Goal: Task Accomplishment & Management: Use online tool/utility

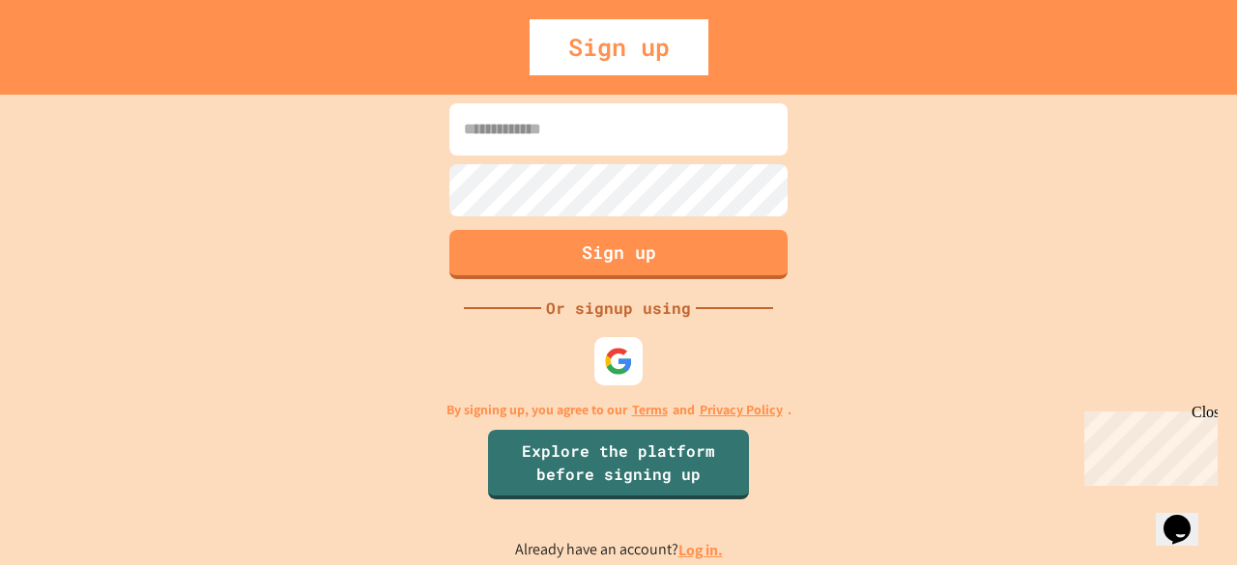
click at [615, 138] on input at bounding box center [618, 129] width 338 height 52
click at [674, 270] on button "Sign up" at bounding box center [619, 252] width 345 height 50
type input "**********"
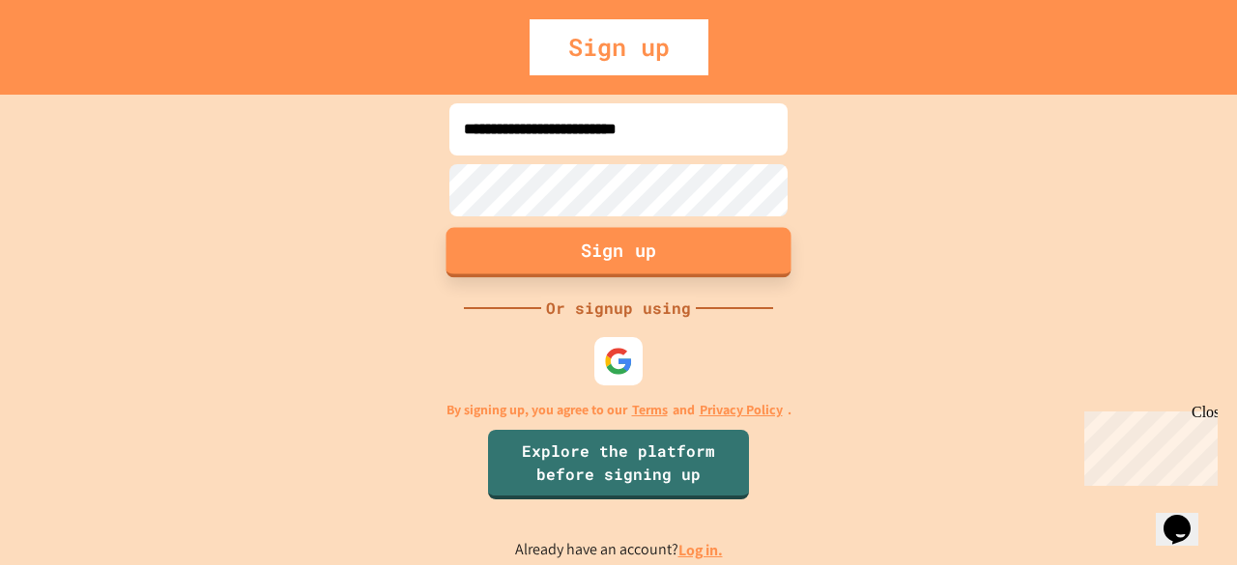
click at [584, 238] on button "Sign up" at bounding box center [619, 252] width 345 height 50
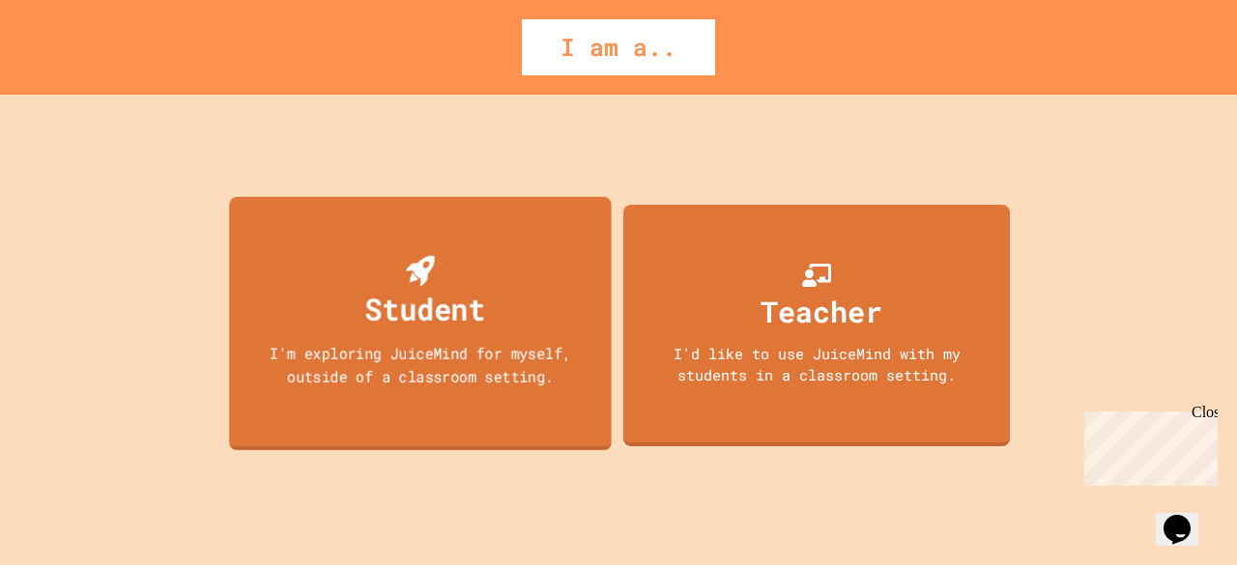
click at [475, 313] on div "Student" at bounding box center [425, 308] width 121 height 45
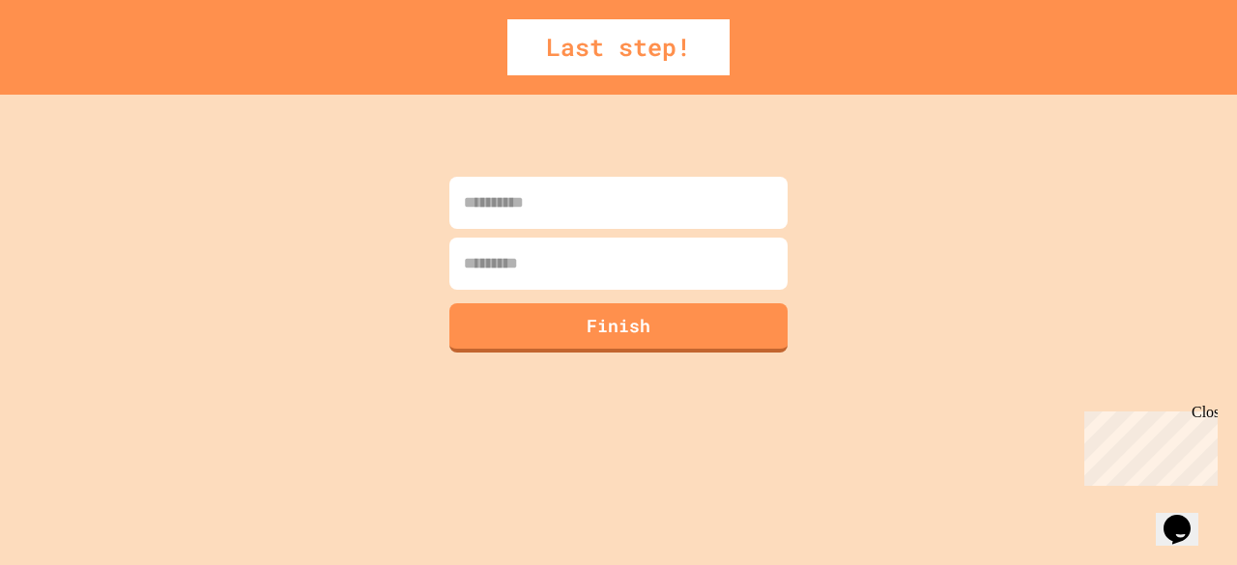
click at [503, 207] on input at bounding box center [618, 203] width 338 height 52
type input "*****"
type input "********"
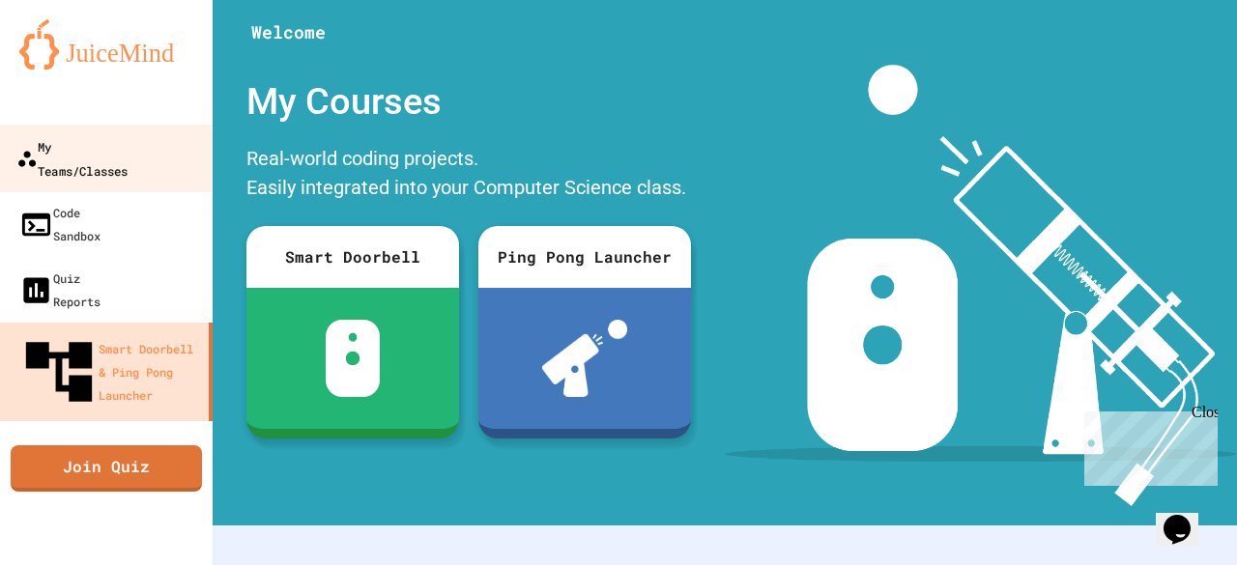
click at [86, 135] on div "My Teams/Classes" at bounding box center [71, 157] width 111 height 47
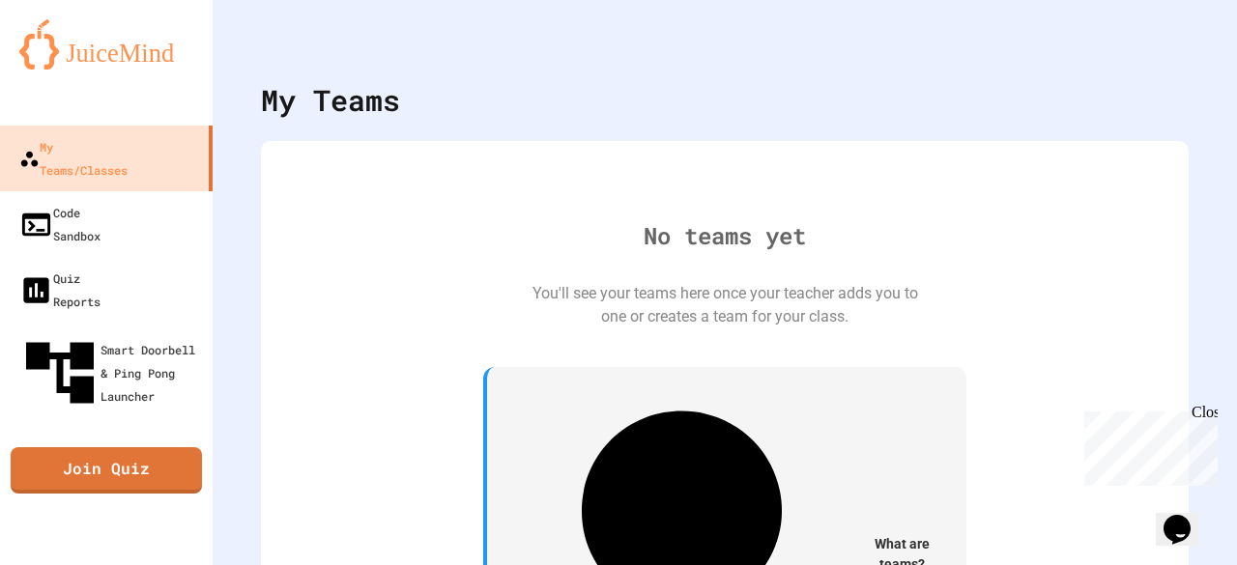
scroll to position [36, 0]
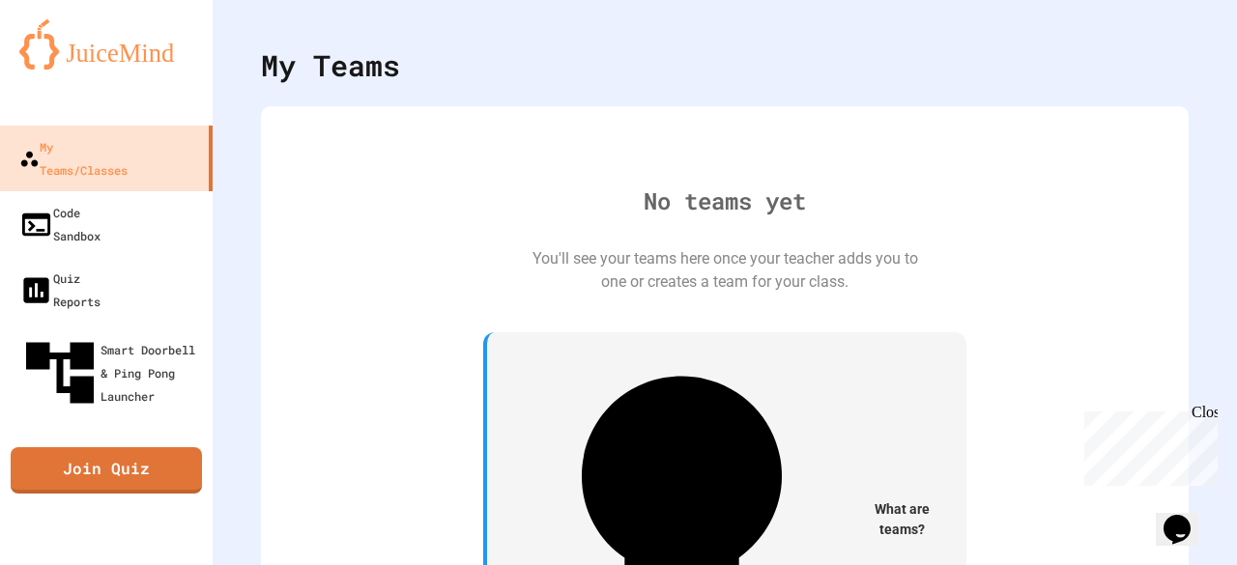
click at [1193, 514] on div "Opens Chat This icon Opens the chat window." at bounding box center [1177, 529] width 31 height 31
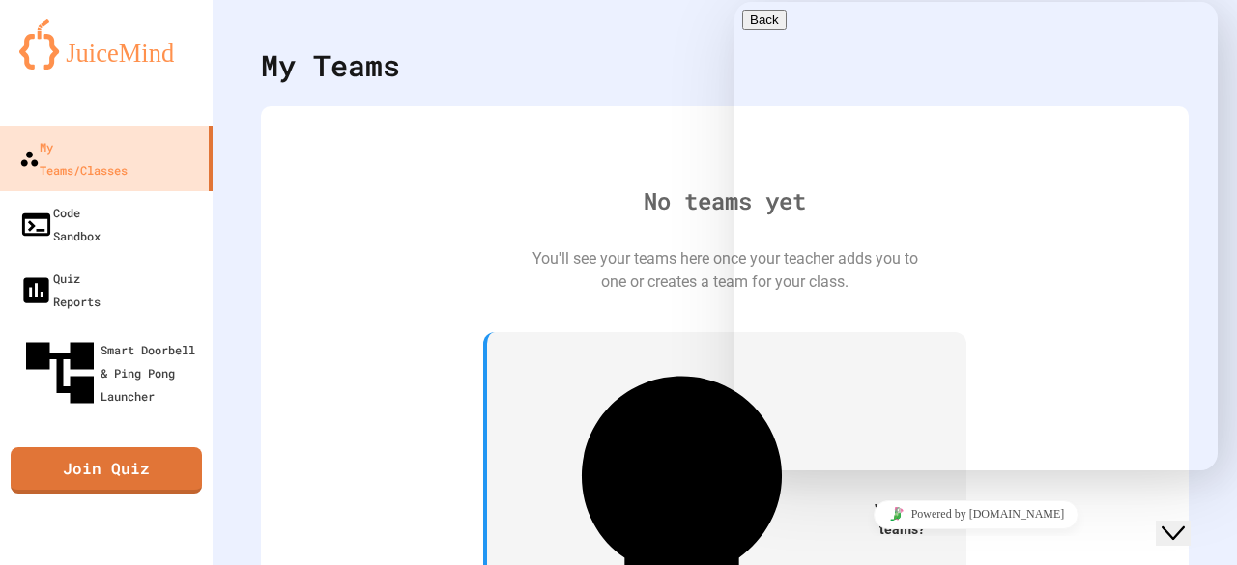
click at [1185, 522] on icon "Close Chat This icon closes the chat window." at bounding box center [1173, 533] width 23 height 23
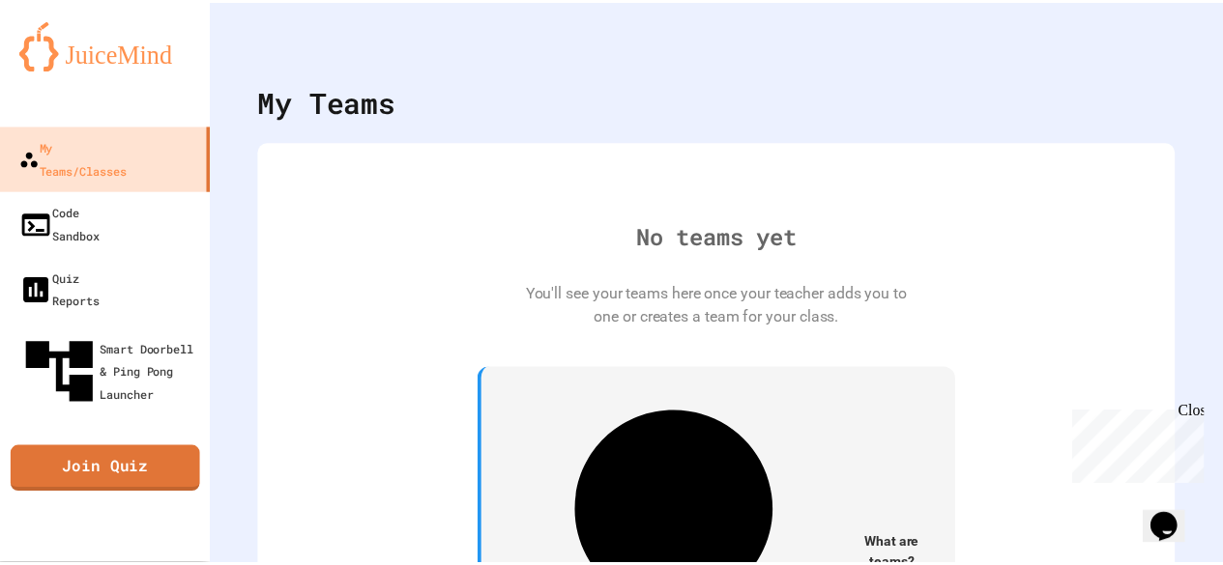
scroll to position [2, 0]
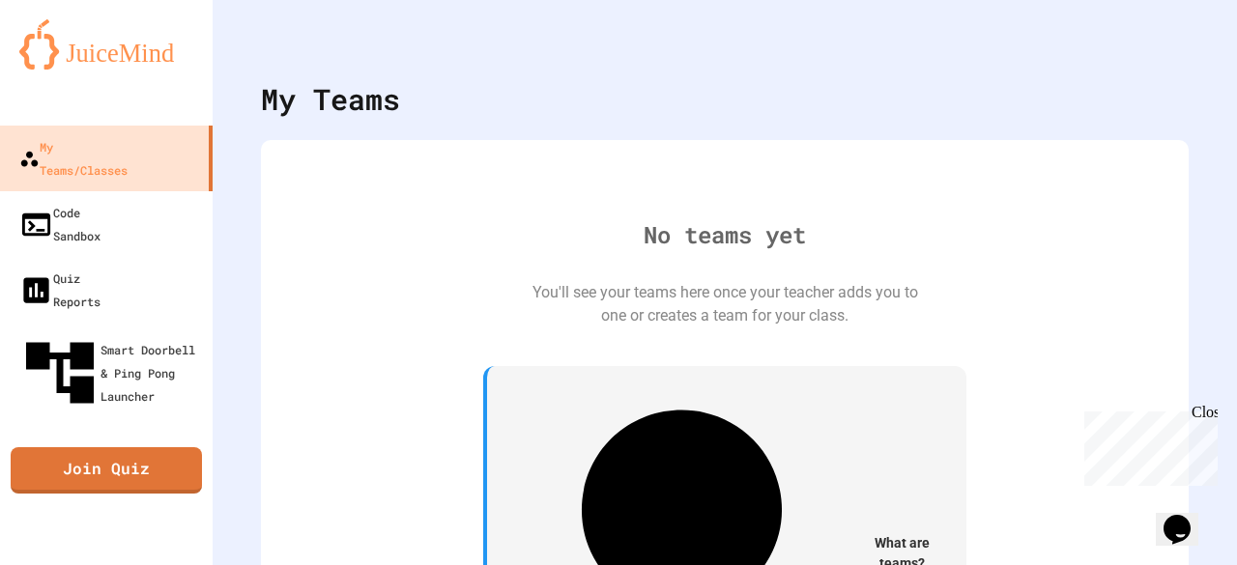
click at [1184, 50] on icon "My Account" at bounding box center [1193, 59] width 19 height 19
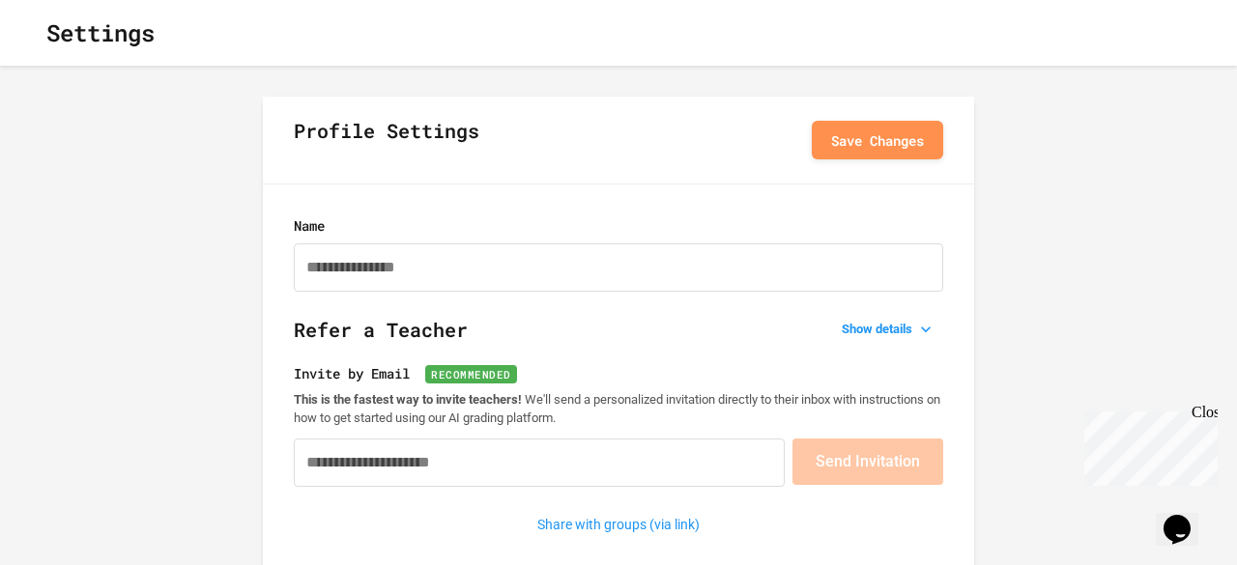
type input "**********"
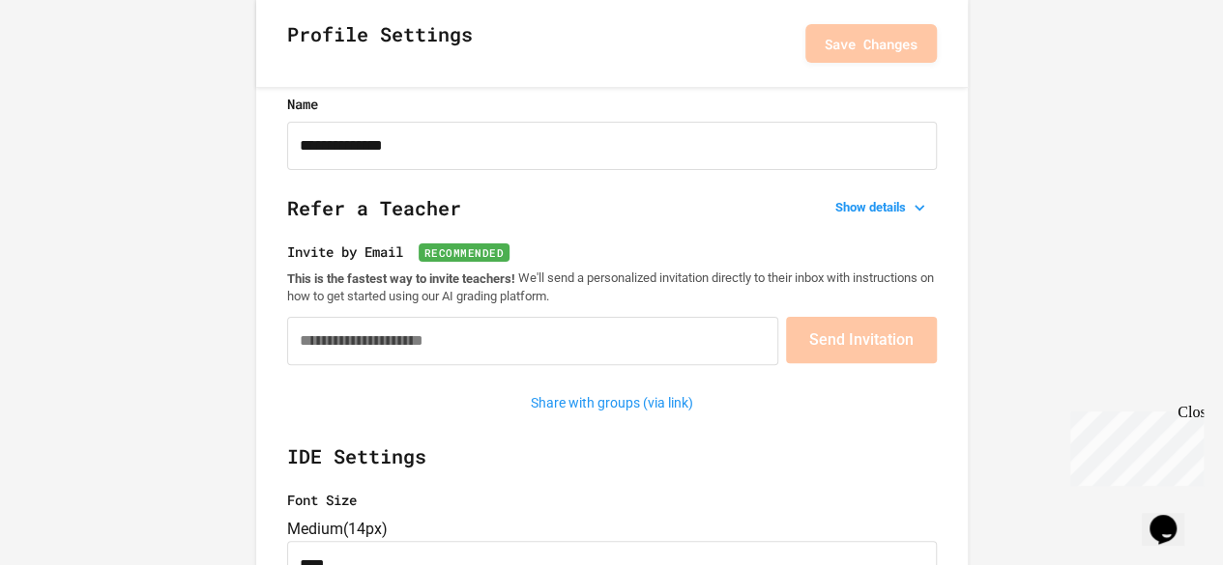
scroll to position [106, 0]
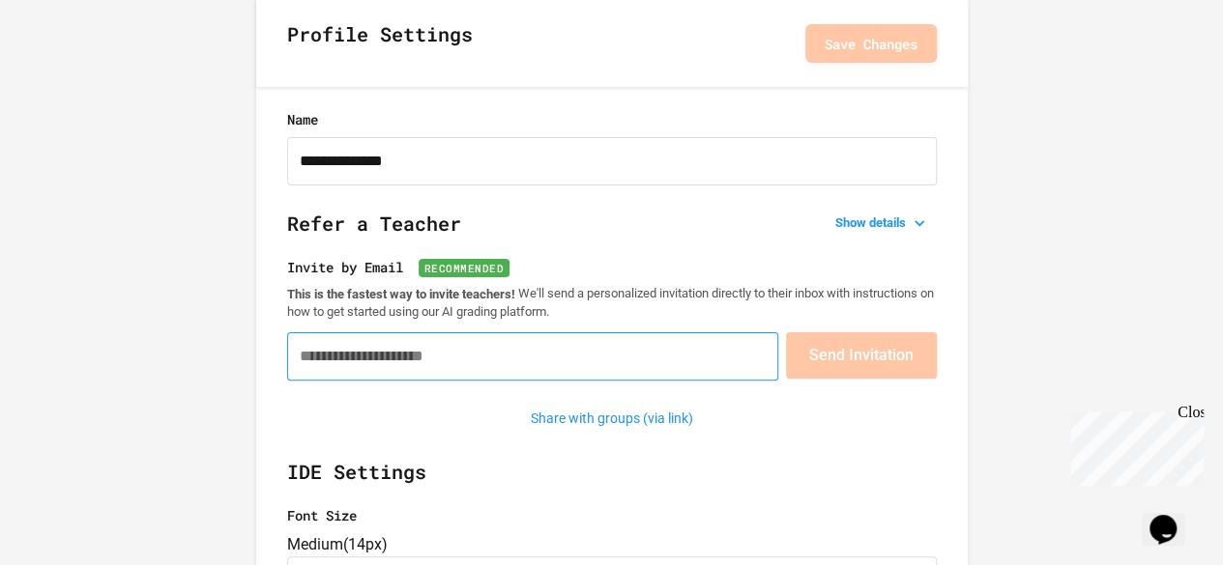
click at [487, 359] on input "Invite by Email Recommended" at bounding box center [532, 357] width 491 height 48
click at [647, 398] on div "Refer a Teacher Show details Invite teachers from the following subjects to ben…" at bounding box center [612, 321] width 650 height 225
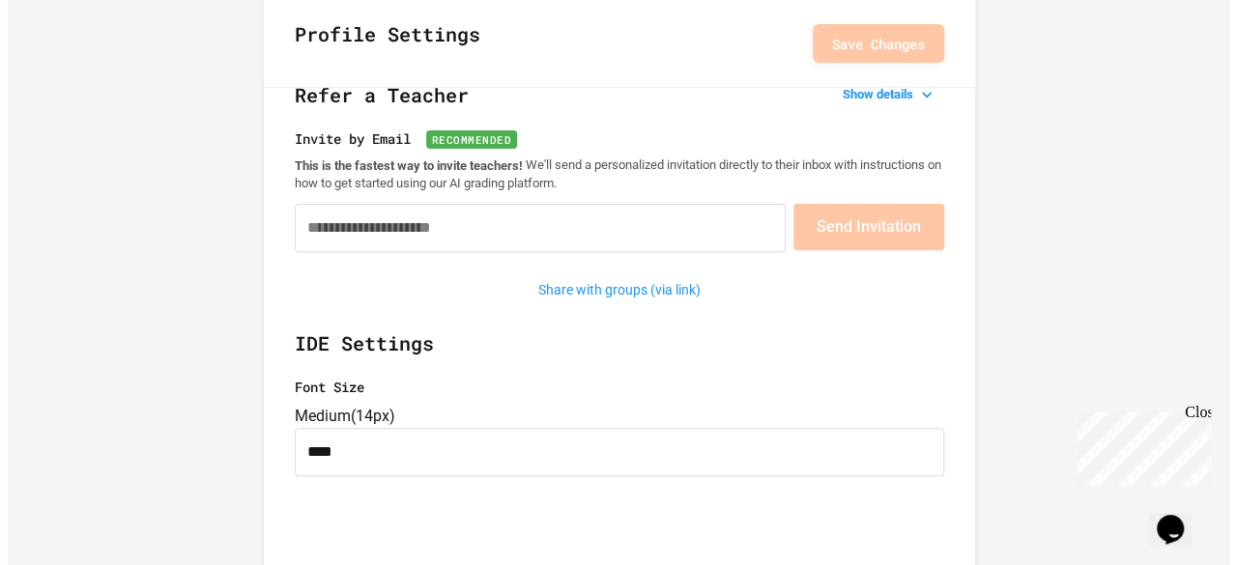
scroll to position [0, 0]
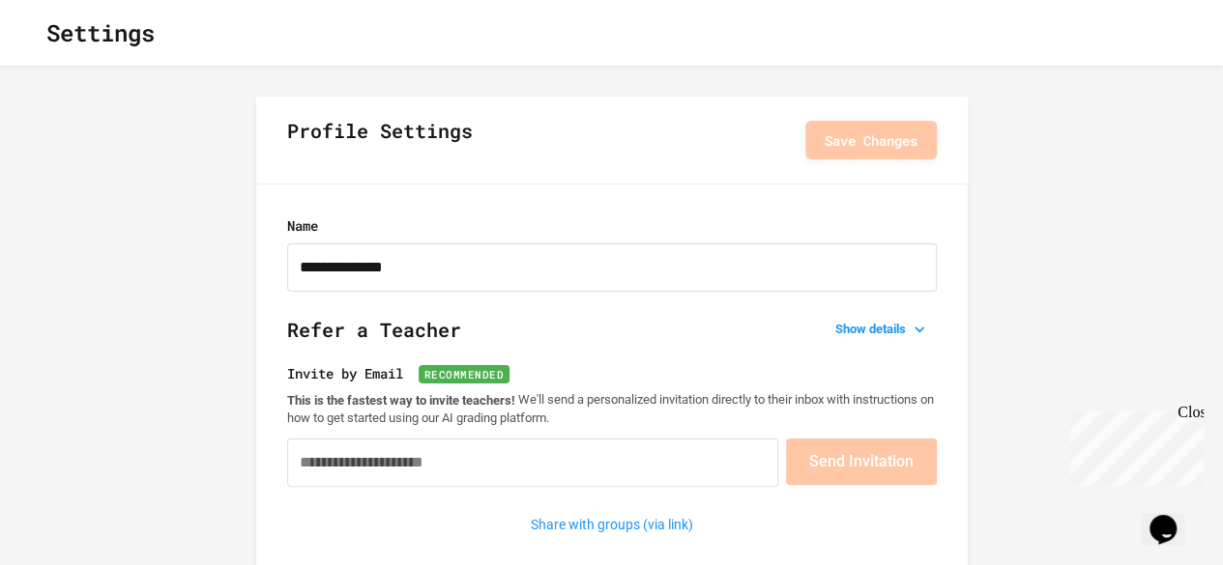
click at [28, 55] on div "Settings" at bounding box center [611, 33] width 1223 height 66
click at [31, 33] on button "button" at bounding box center [31, 33] width 0 height 0
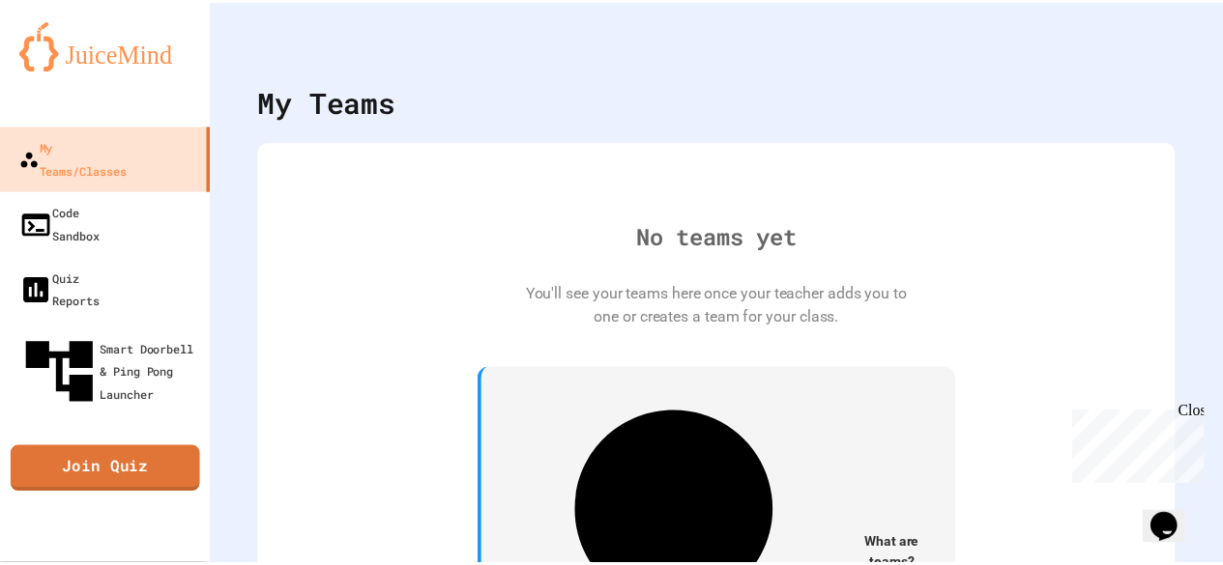
scroll to position [36, 0]
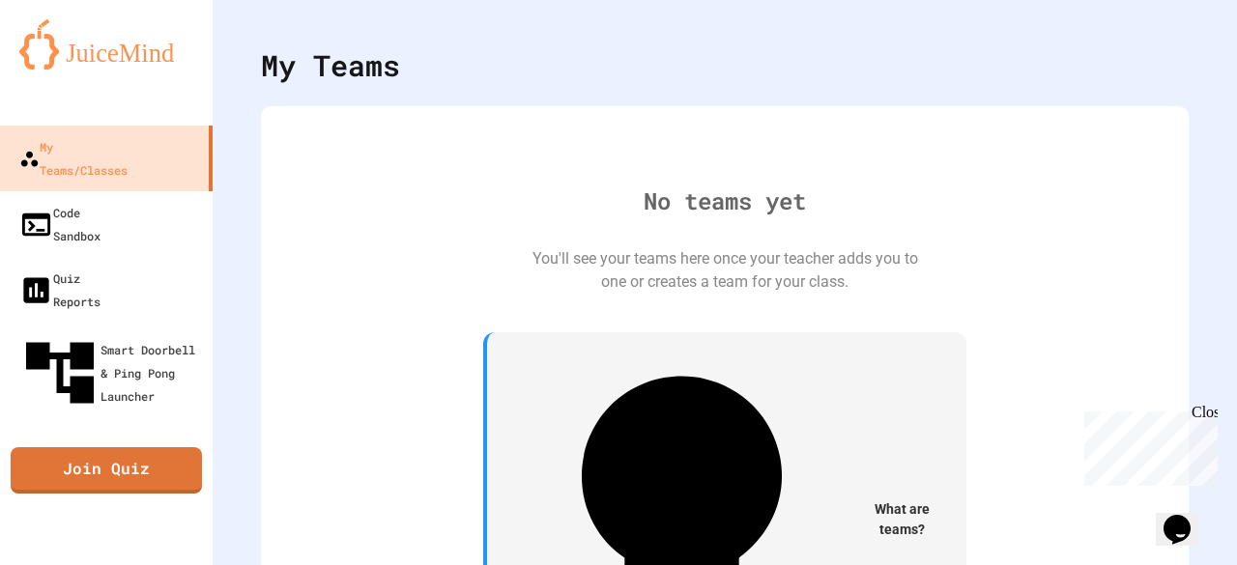
click at [1179, 12] on icon "My Account" at bounding box center [1179, 12] width 0 height 0
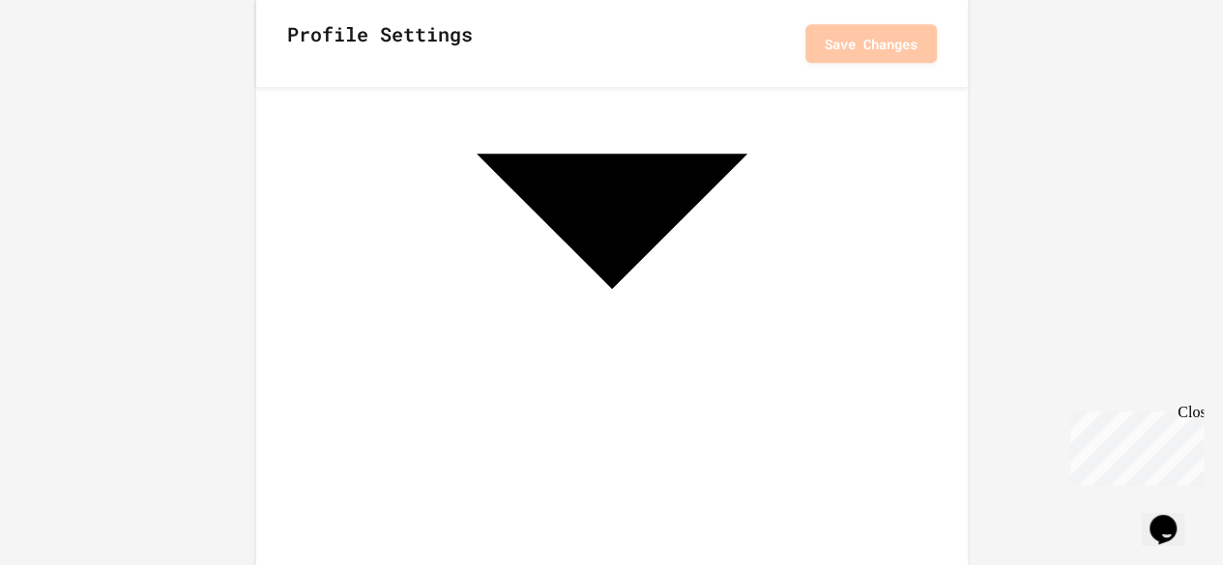
scroll to position [829, 0]
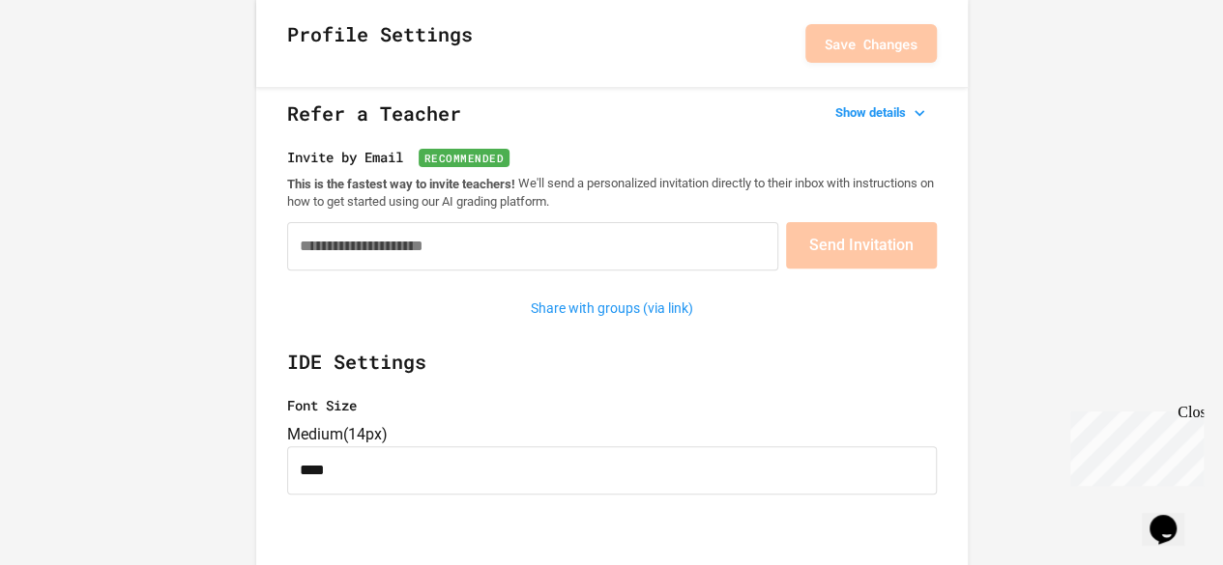
scroll to position [217, 0]
click at [506, 237] on input "Invite by Email Recommended" at bounding box center [532, 245] width 491 height 48
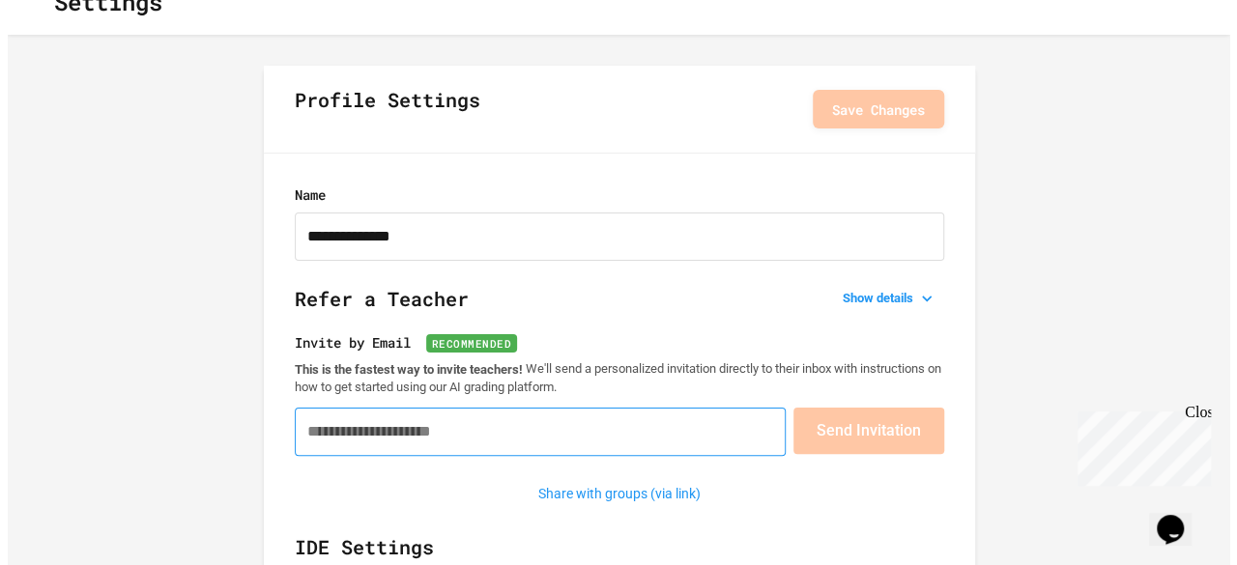
scroll to position [0, 0]
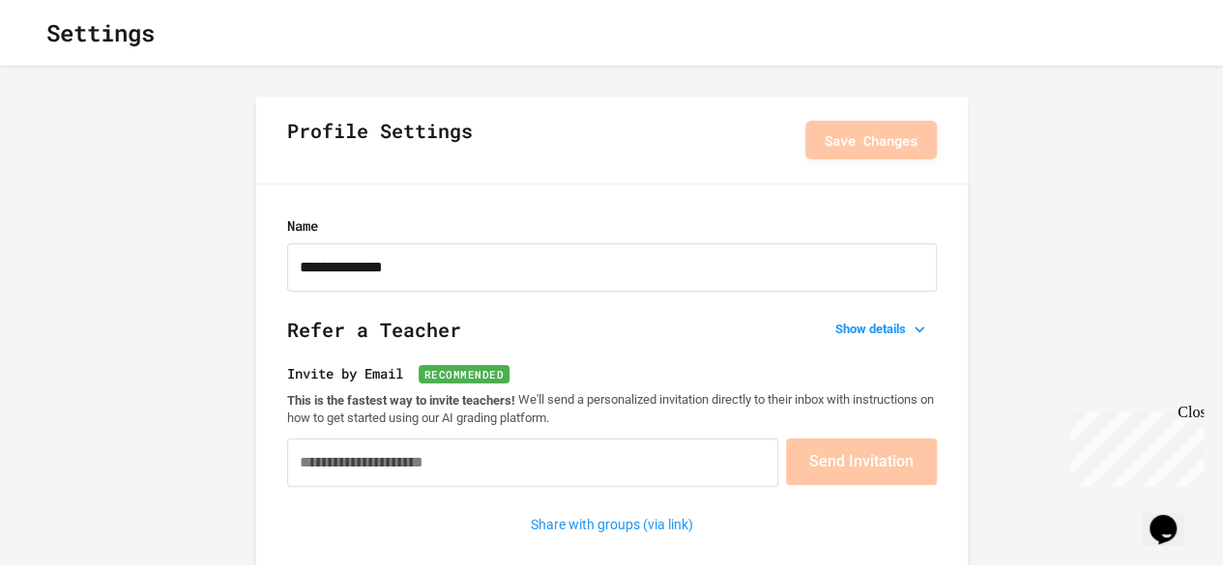
click at [31, 33] on icon "button" at bounding box center [31, 33] width 0 height 0
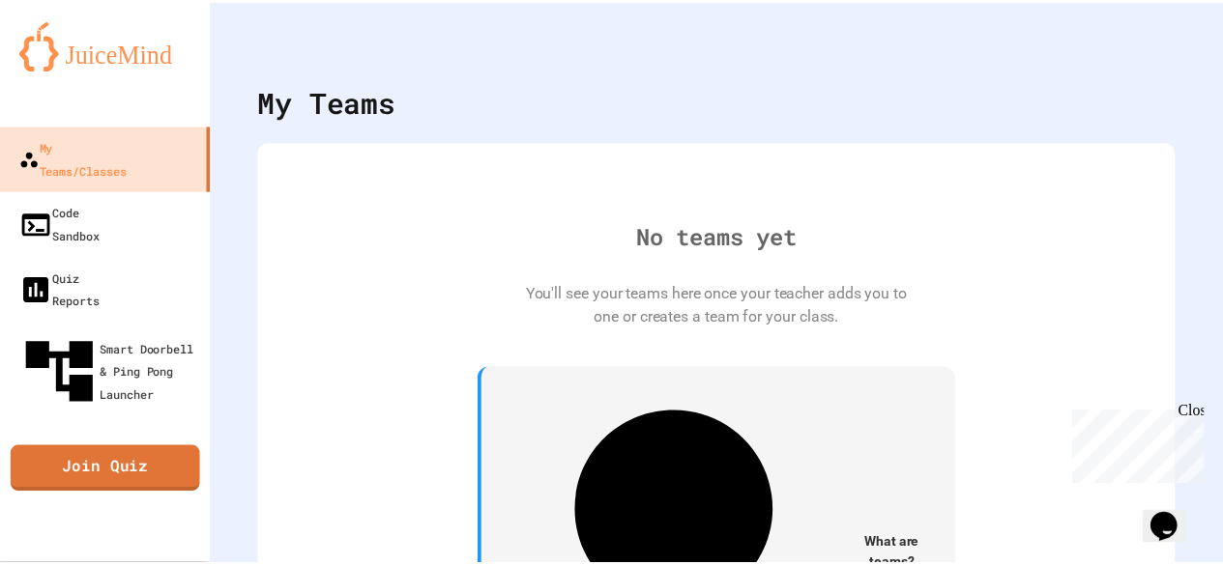
scroll to position [36, 0]
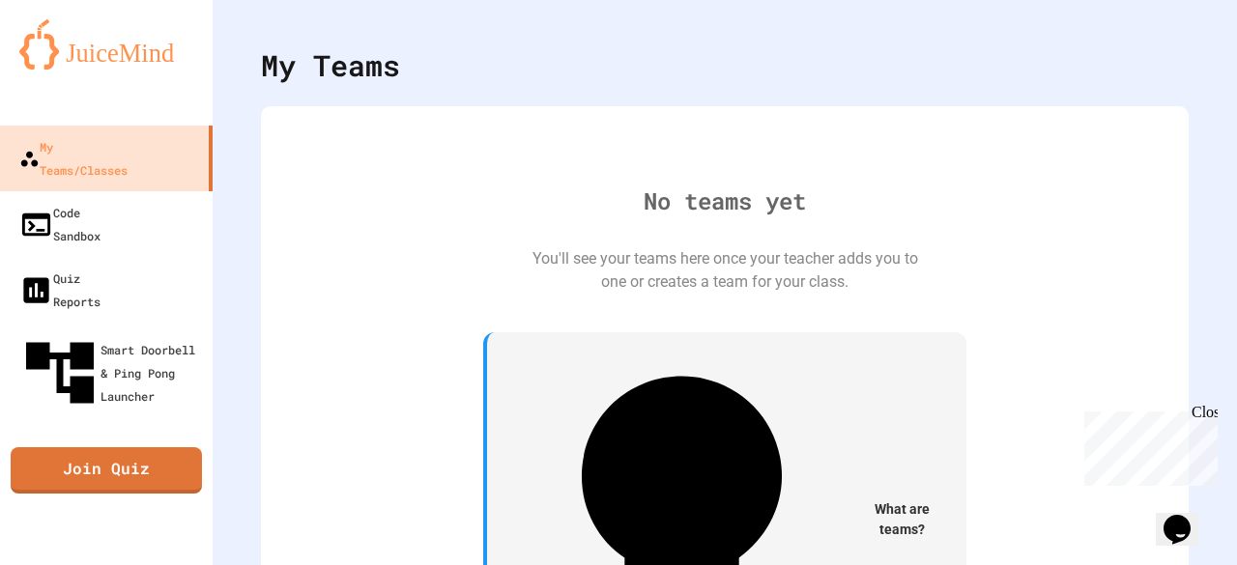
click at [1178, 513] on button "Opens Chat This icon Opens the chat window." at bounding box center [1177, 529] width 43 height 33
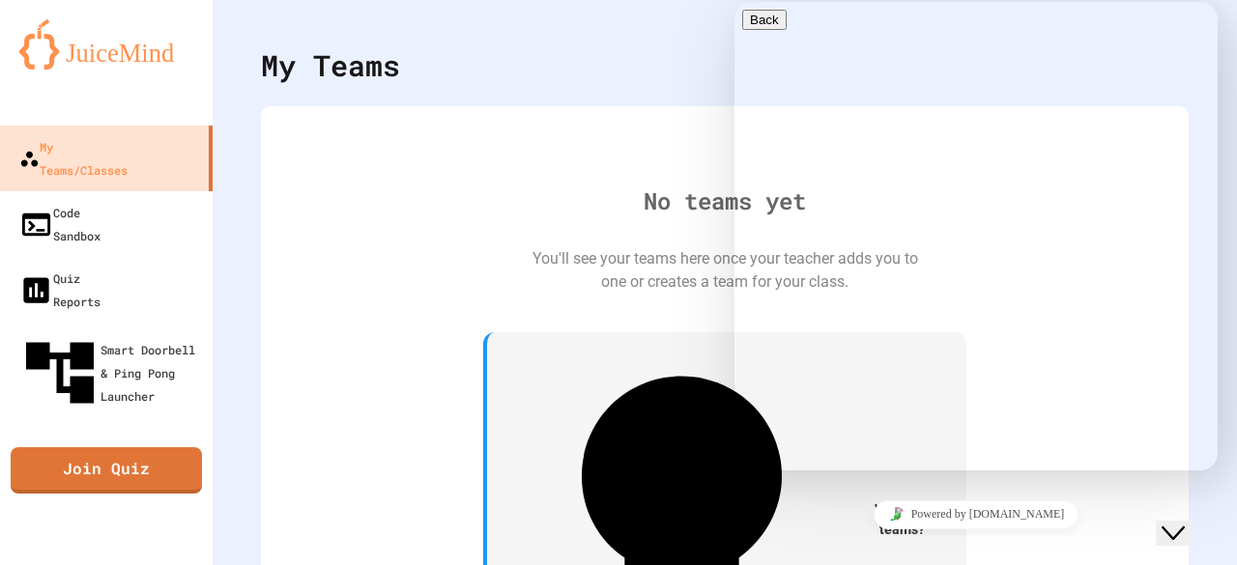
click at [735, 2] on textarea at bounding box center [735, 2] width 0 height 0
type textarea "**********"
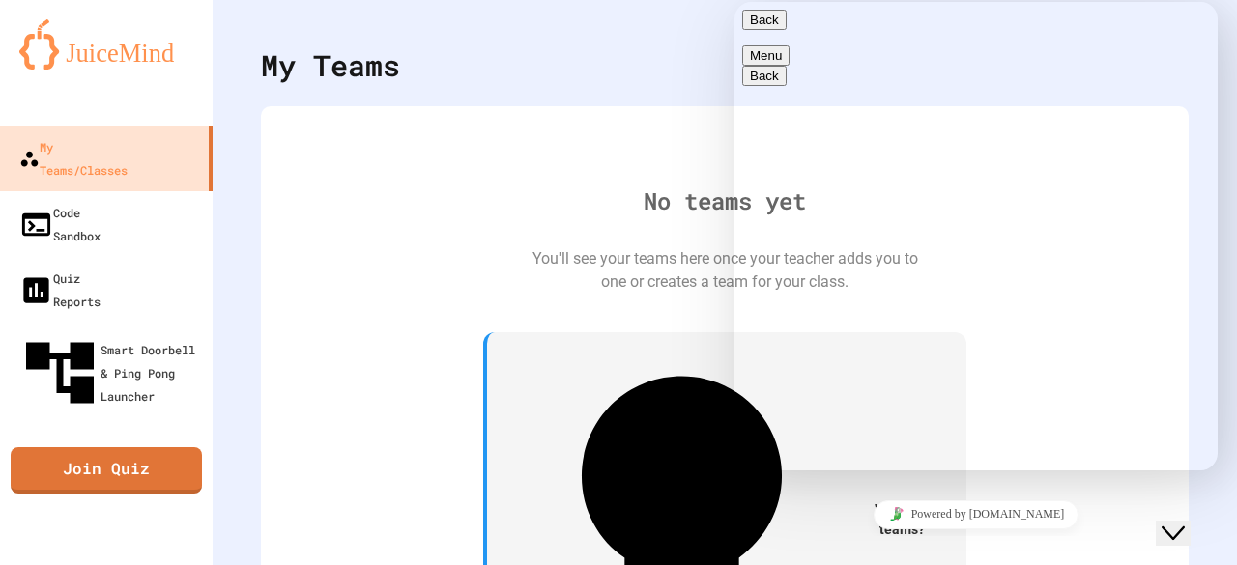
click at [735, 2] on icon "Insert emoji" at bounding box center [735, 2] width 0 height 0
click at [636, 299] on div "No teams yet You'll see your teams here once your teacher adds you to one or cr…" at bounding box center [724, 453] width 889 height 655
click at [755, 20] on button "Back" at bounding box center [764, 20] width 44 height 20
click at [1218, 534] on div "My Teams No teams yet You'll see your teams here once your teacher adds you to …" at bounding box center [725, 282] width 1025 height 565
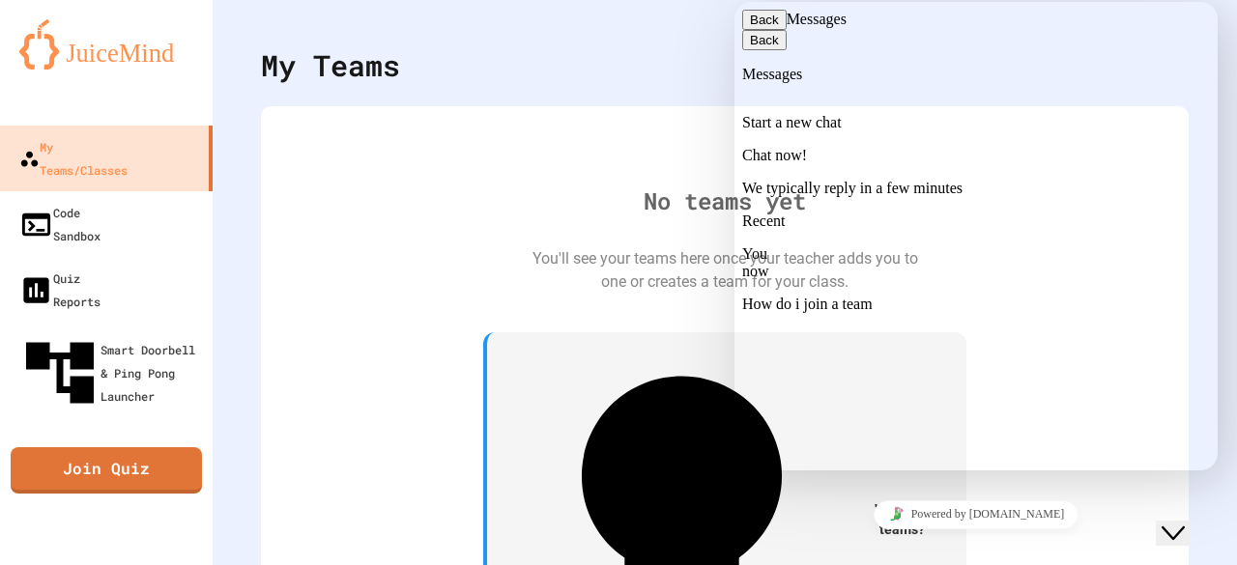
drag, startPoint x: 827, startPoint y: 451, endPoint x: 1108, endPoint y: 447, distance: 280.4
click at [1183, 522] on icon "Close Chat This icon closes the chat window." at bounding box center [1173, 533] width 23 height 23
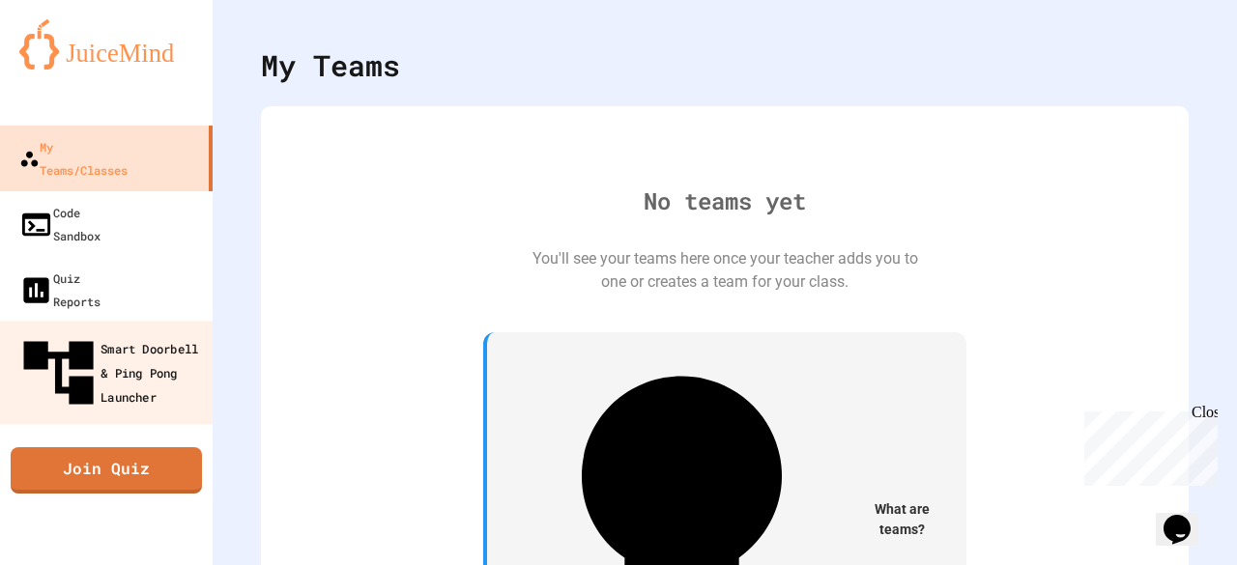
click at [78, 332] on div "Smart Doorbell & Ping Pong Launcher" at bounding box center [111, 374] width 191 height 84
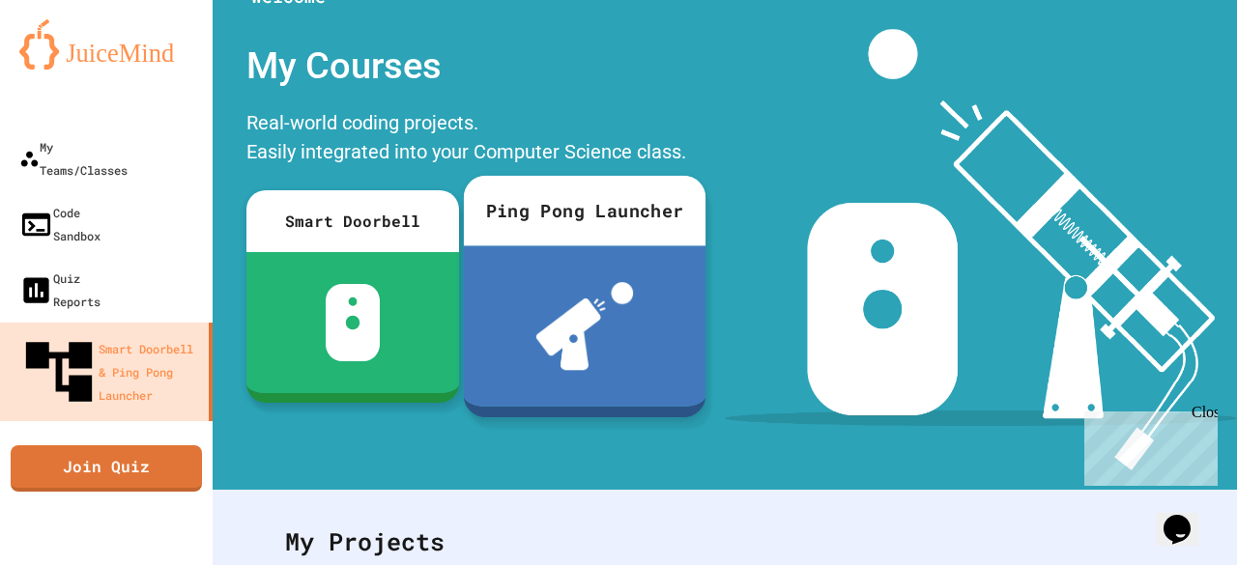
click at [552, 230] on div "Ping Pong Launcher" at bounding box center [585, 211] width 242 height 71
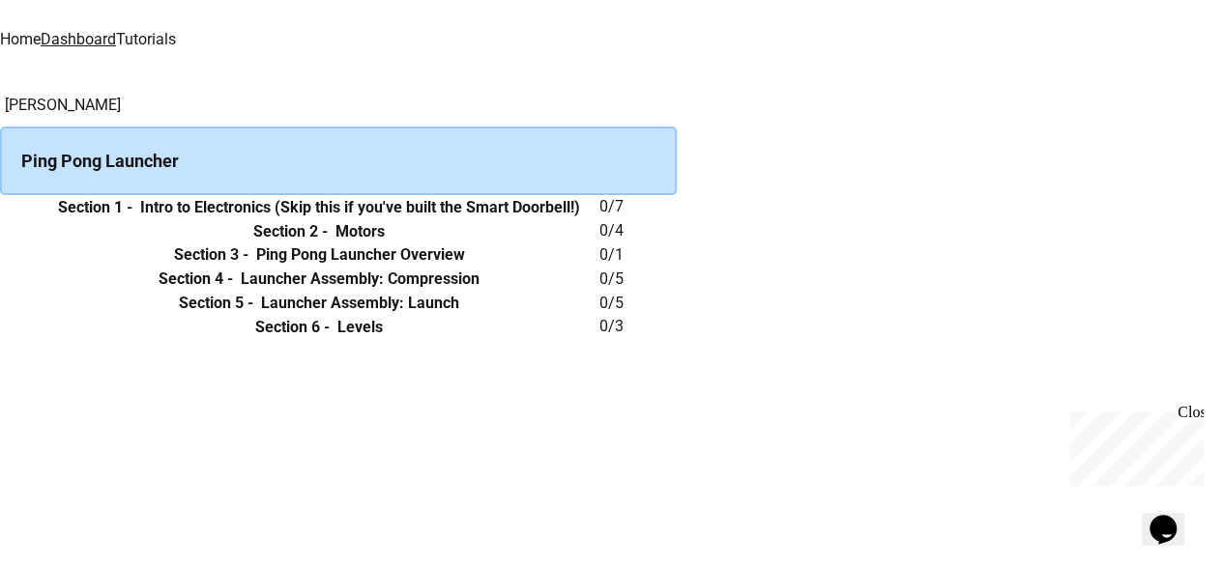
scroll to position [2, 0]
click at [580, 219] on h6 "Intro to Electronics (Skip this if you've built the Smart Doorbell!)" at bounding box center [360, 207] width 440 height 23
click at [0, 208] on icon "expand row" at bounding box center [0, 208] width 0 height 0
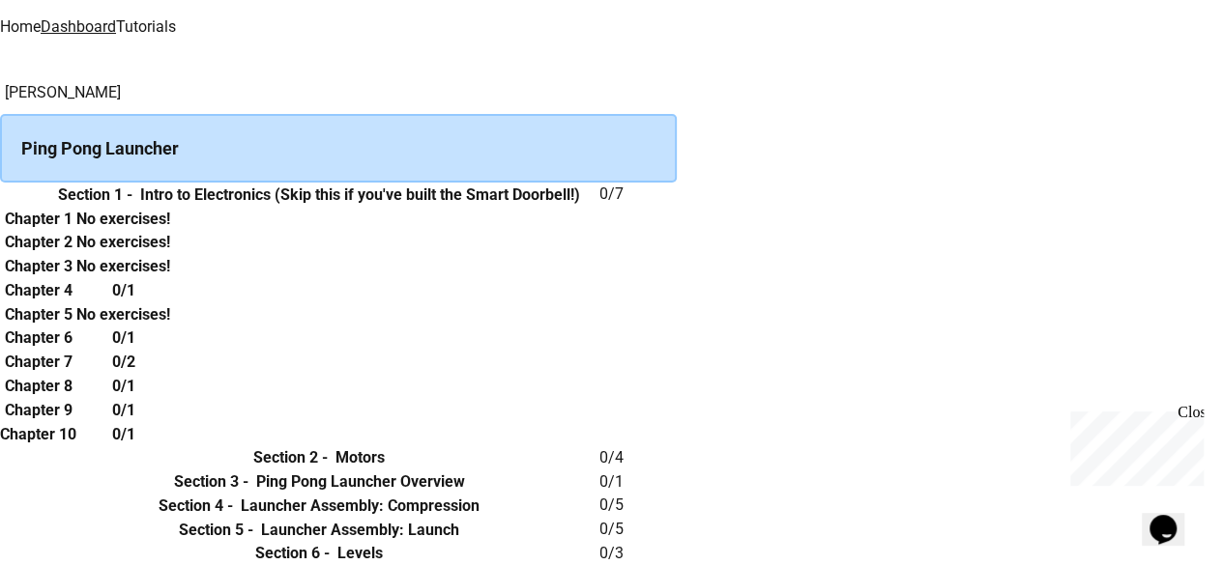
scroll to position [85, 0]
click at [72, 231] on h6 "Chapter 1" at bounding box center [39, 219] width 68 height 23
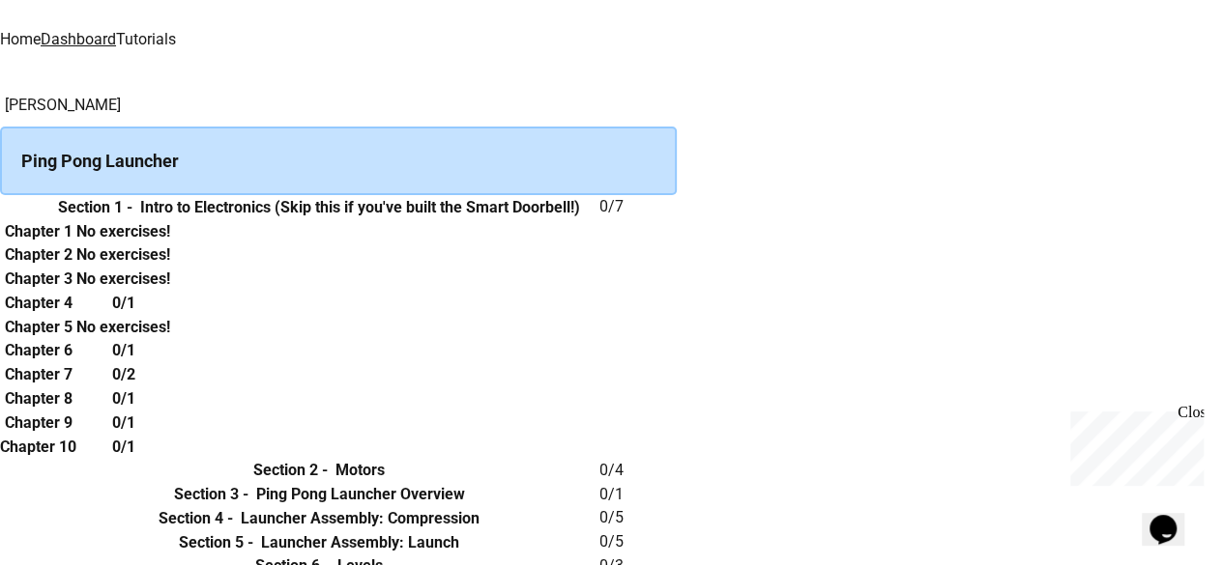
click at [580, 169] on div "Ping Pong Launcher" at bounding box center [338, 161] width 677 height 69
click at [0, 208] on icon "expand row" at bounding box center [0, 208] width 0 height 0
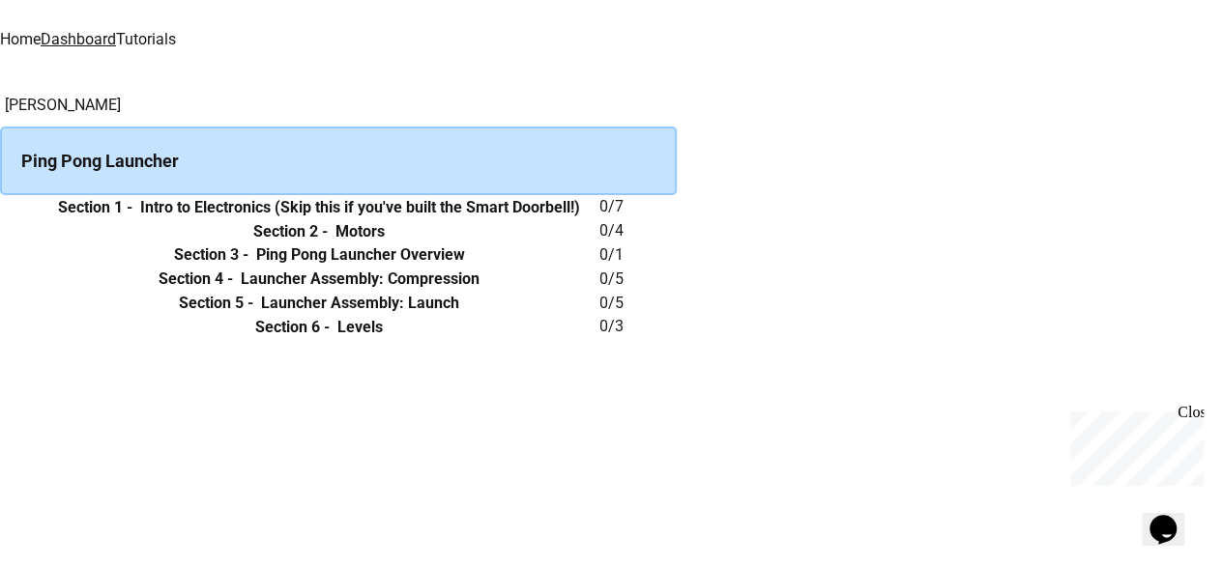
click at [363, 171] on div "Ping Pong Launcher" at bounding box center [338, 161] width 677 height 69
click at [0, 208] on icon "expand row" at bounding box center [0, 208] width 0 height 0
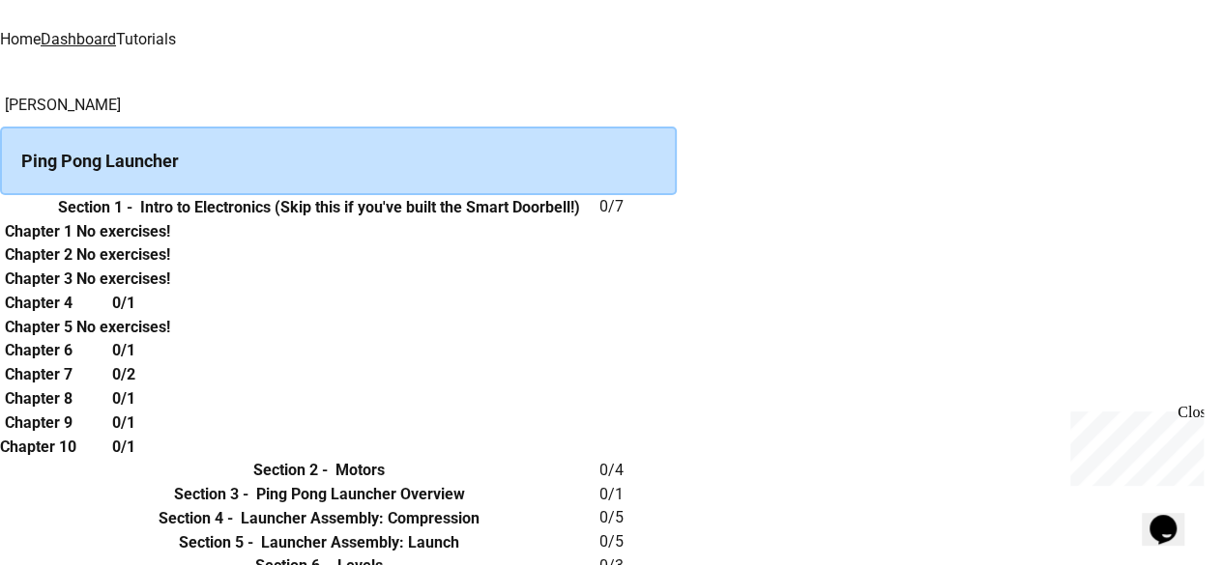
scroll to position [72, 0]
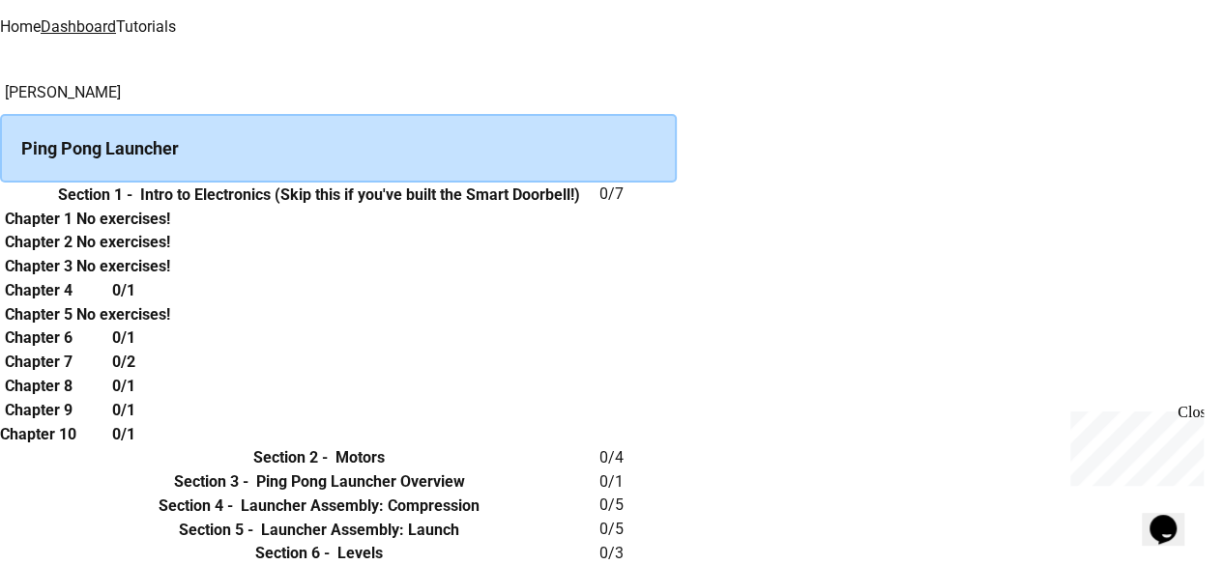
click at [72, 231] on h6 "Chapter 1" at bounding box center [39, 219] width 68 height 23
click at [170, 278] on div "No exercises!" at bounding box center [123, 266] width 94 height 24
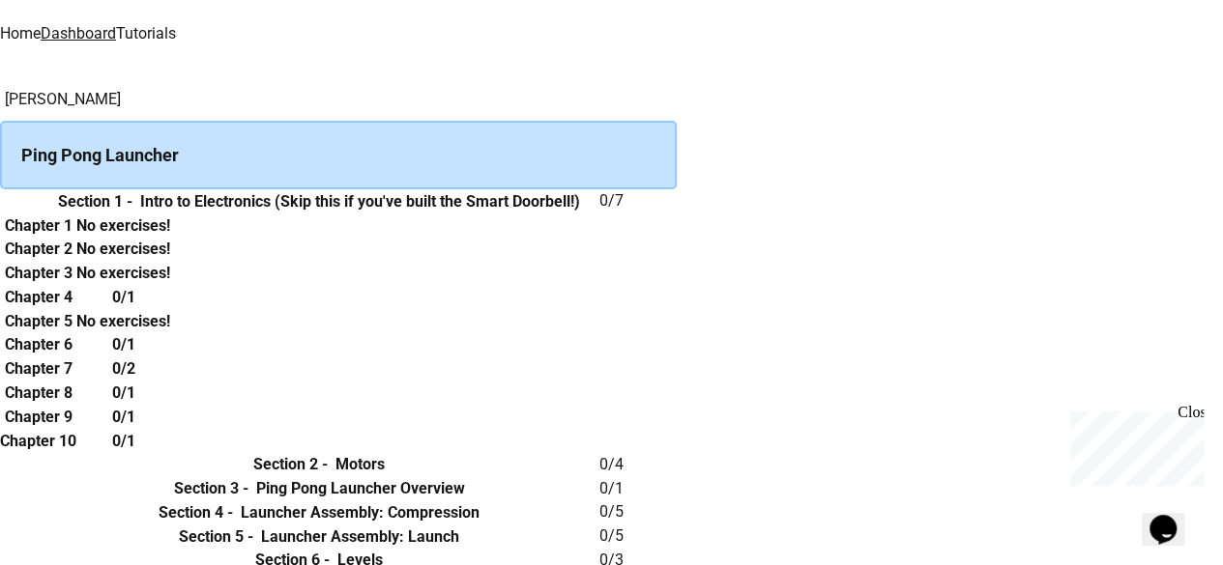
scroll to position [0, 0]
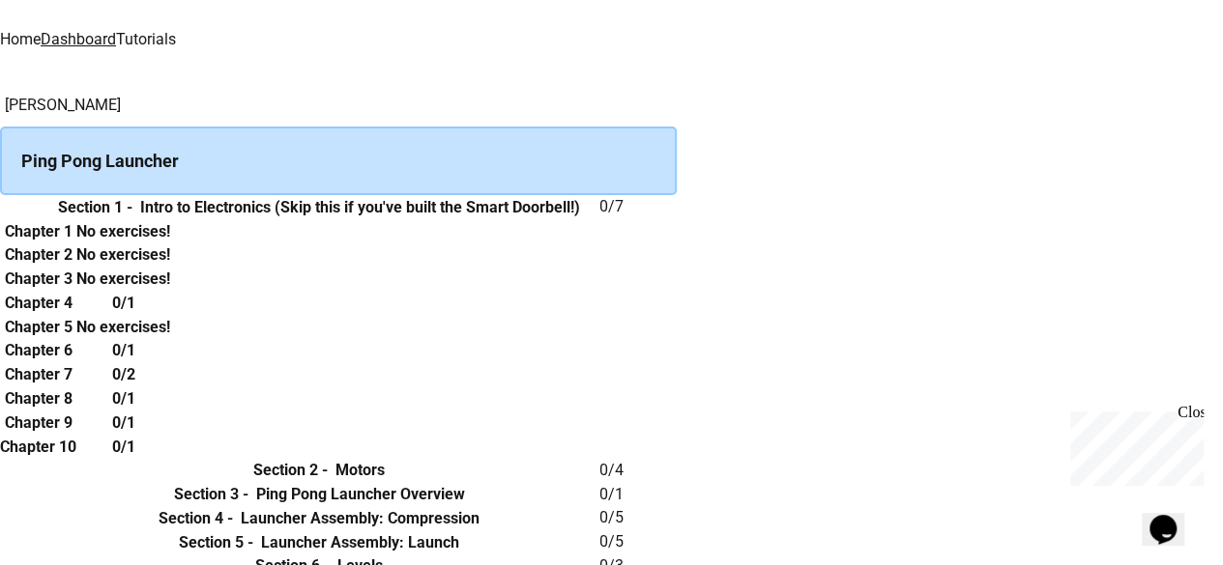
click at [41, 36] on link "Home" at bounding box center [20, 39] width 41 height 18
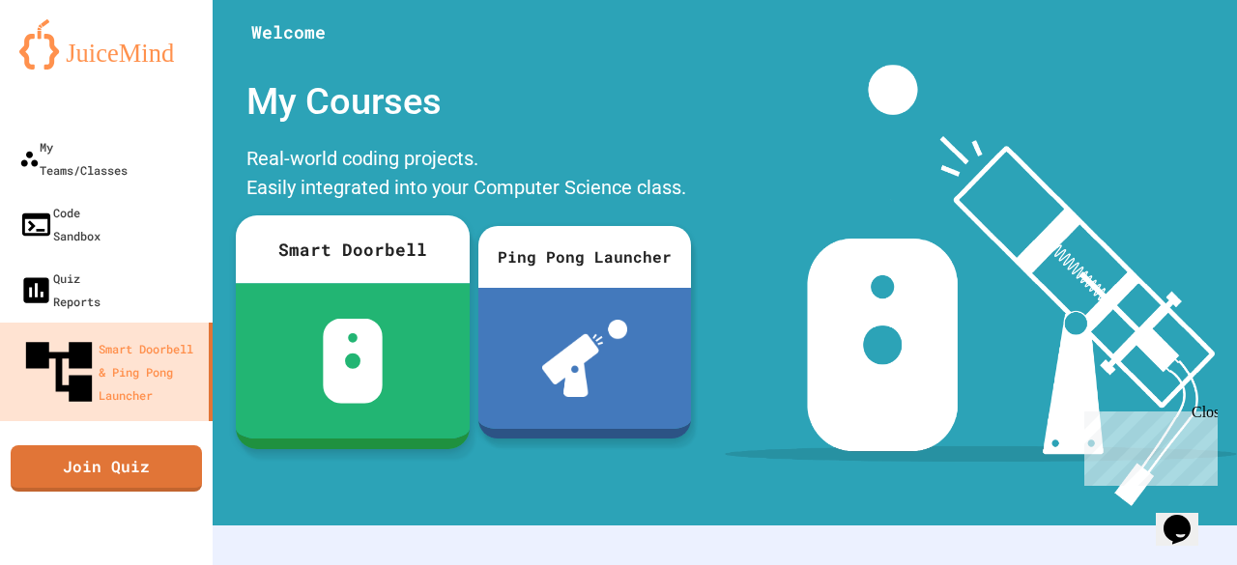
click at [416, 319] on div at bounding box center [353, 361] width 234 height 156
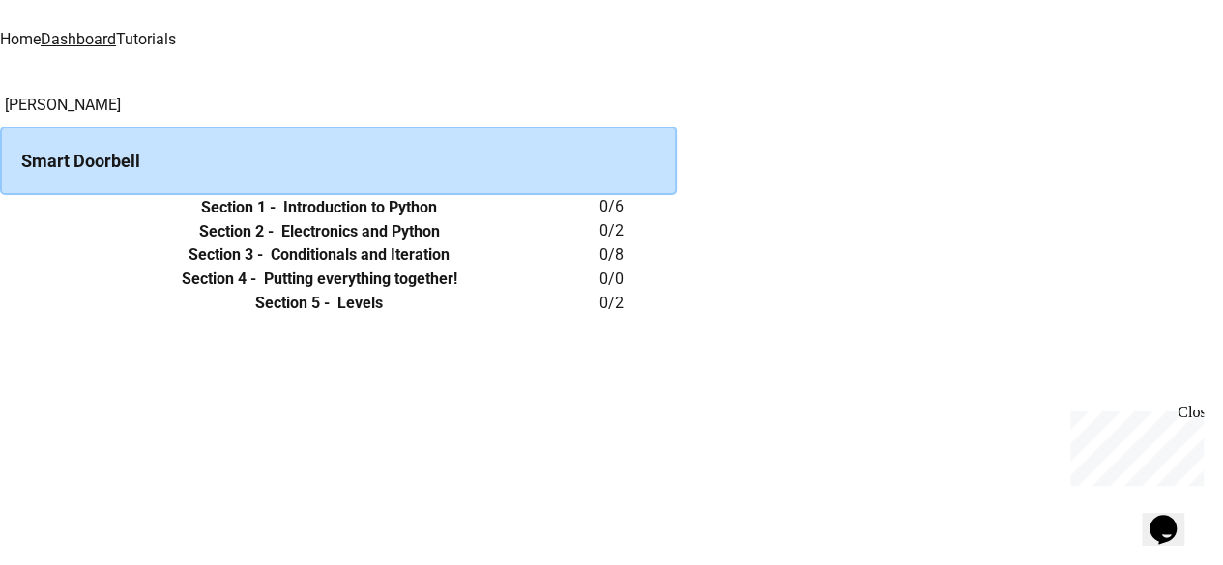
click at [352, 198] on div "[PERSON_NAME] Smart Doorbell Section 1 - Introduction to Python 0 / 6 Section 2…" at bounding box center [611, 204] width 1223 height 221
click at [39, 219] on td "collapsible table" at bounding box center [19, 207] width 39 height 24
click at [0, 208] on button "expand row" at bounding box center [0, 208] width 0 height 0
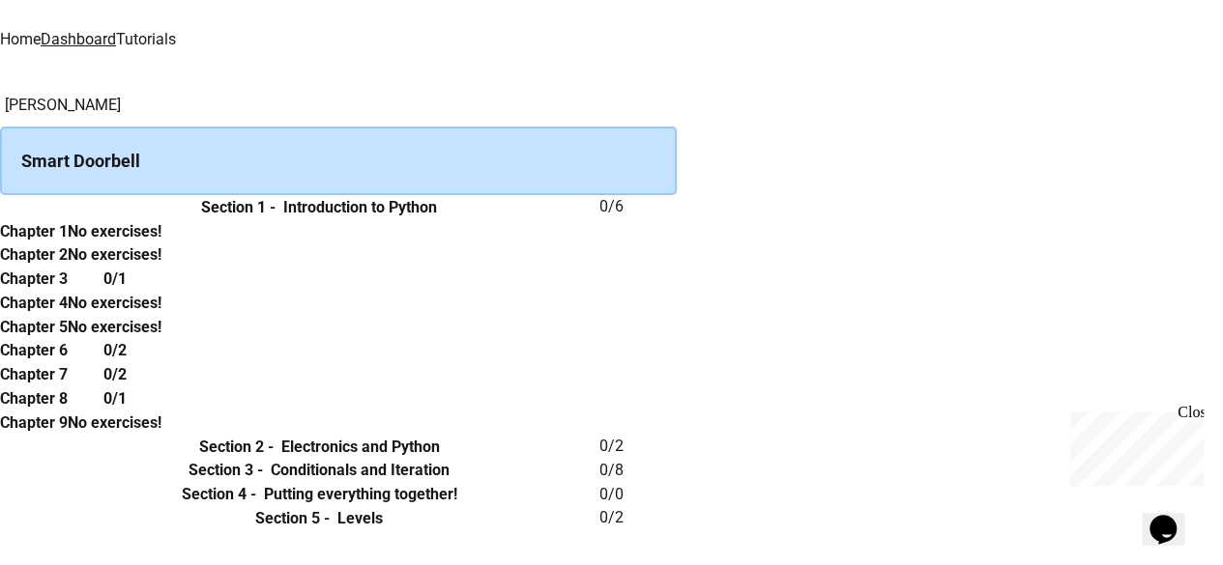
click at [0, 208] on button "expand row" at bounding box center [0, 208] width 0 height 0
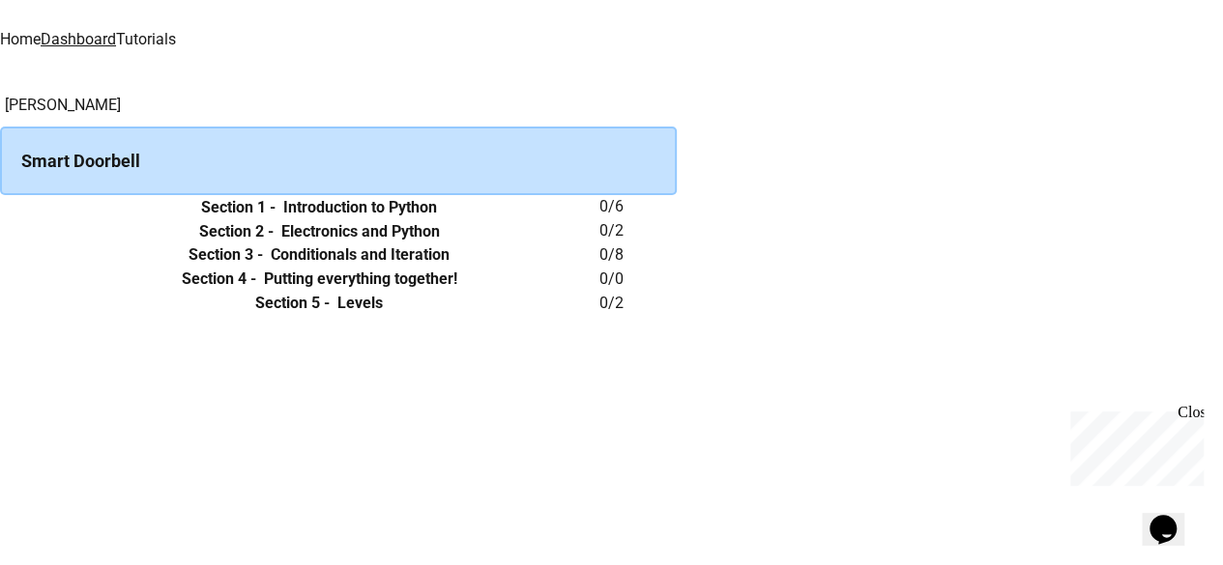
click at [0, 208] on icon "expand row" at bounding box center [0, 208] width 0 height 0
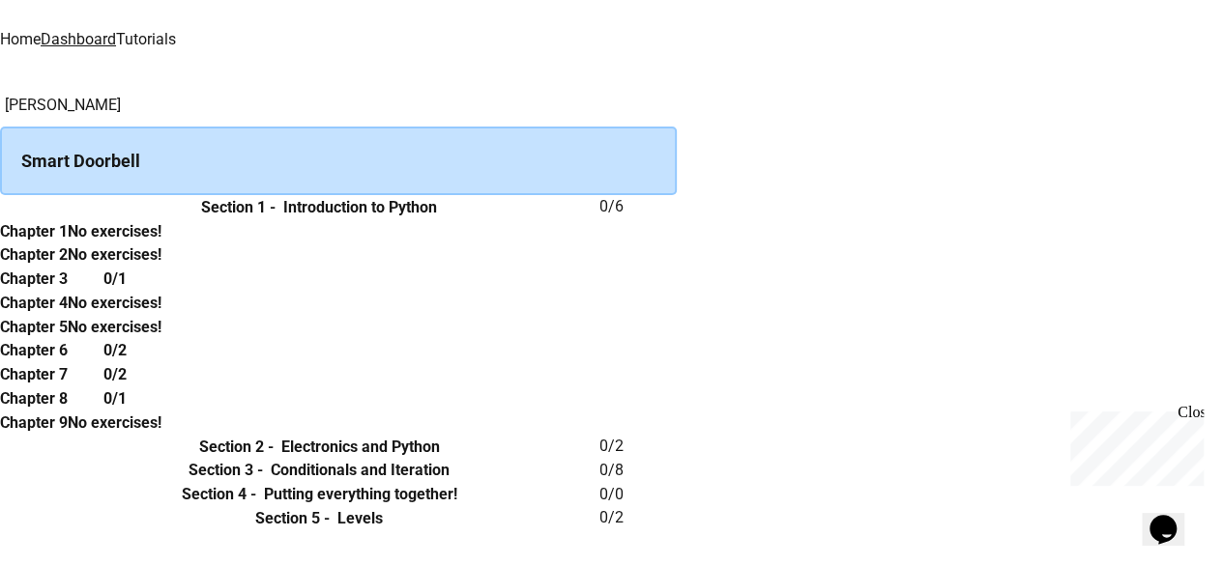
scroll to position [389, 0]
click at [1178, 532] on div "Opens Chat This icon Opens the chat window." at bounding box center [1162, 529] width 31 height 31
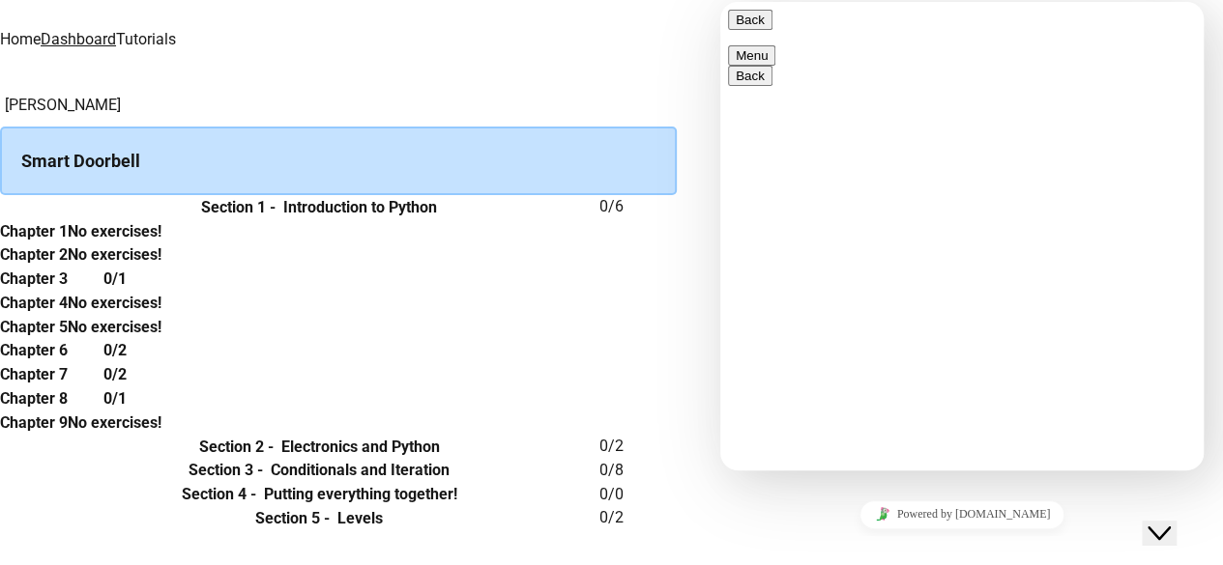
click at [720, 2] on div "Search Emoji Smileys & People Animals & Nature Food & Drink Activities Travel &…" at bounding box center [720, 2] width 0 height 0
click at [749, 27] on button "Back" at bounding box center [750, 20] width 44 height 20
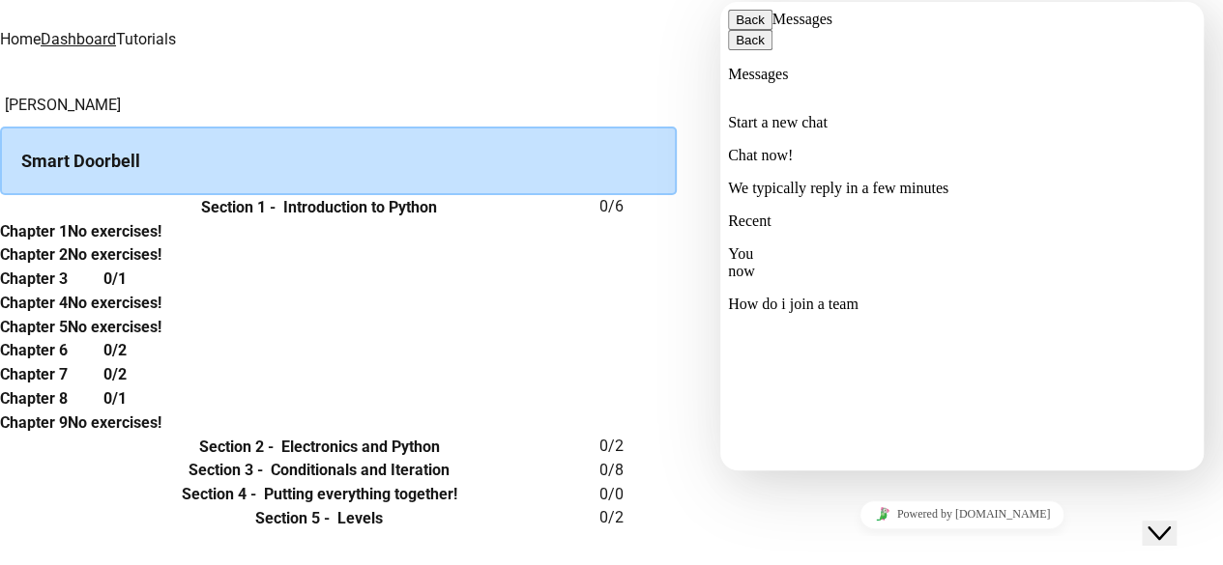
scroll to position [402, 0]
click at [732, 30] on div "Back Messages" at bounding box center [962, 20] width 468 height 20
click at [734, 30] on div "Back Messages" at bounding box center [962, 20] width 468 height 20
click at [765, 27] on span "primary" at bounding box center [765, 20] width 0 height 14
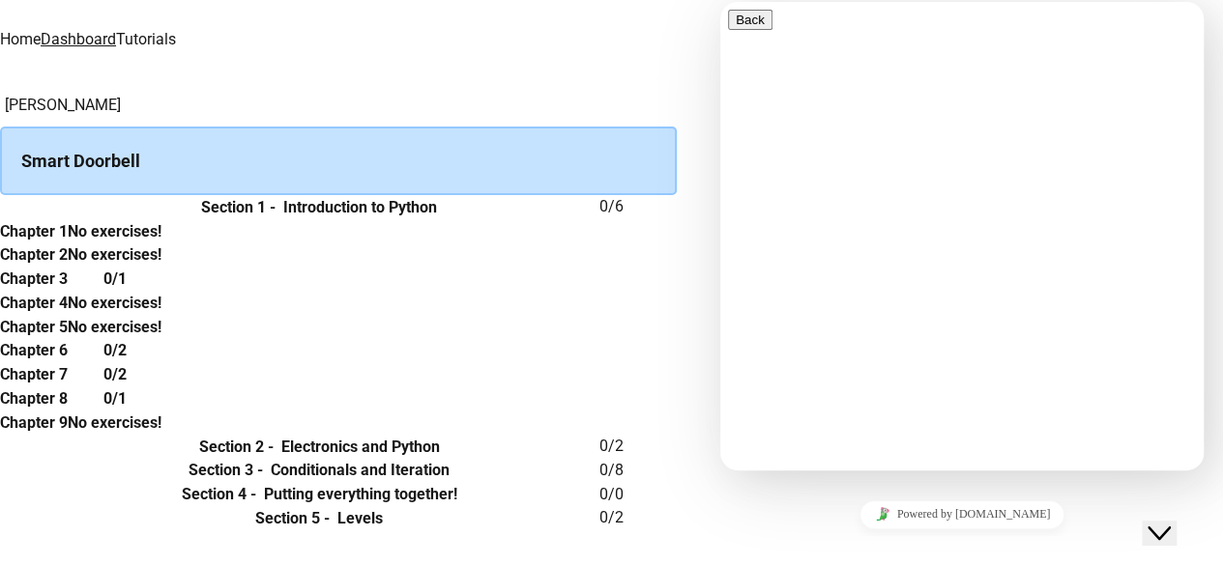
click at [1171, 524] on icon "Close Chat This icon closes the chat window." at bounding box center [1158, 533] width 23 height 23
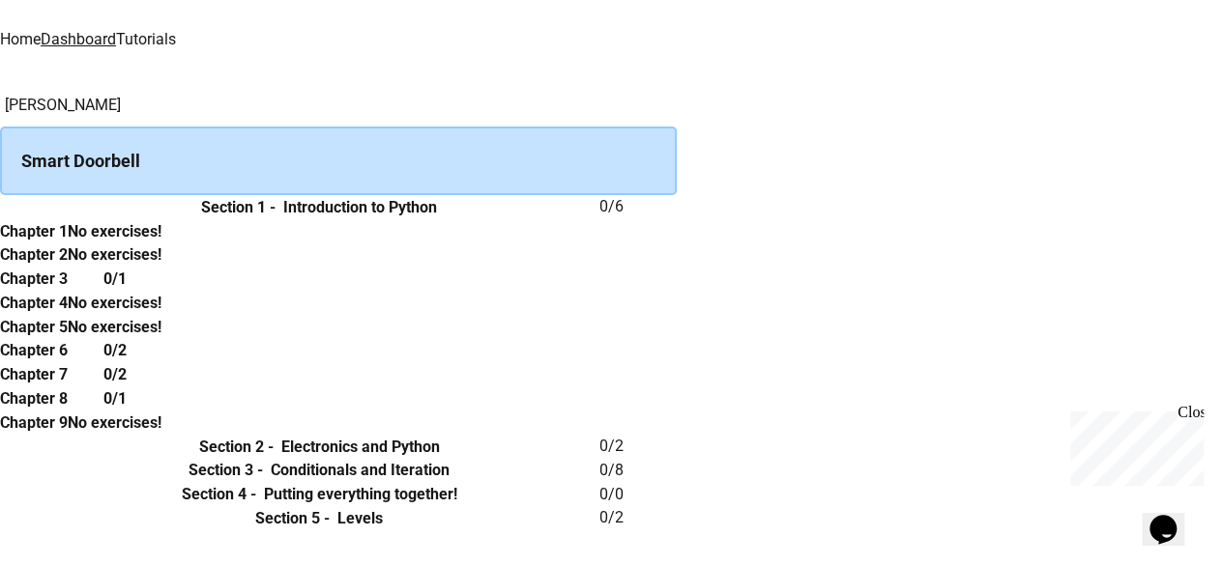
scroll to position [638, 0]
click at [509, 506] on th "Section 5 - Levels" at bounding box center [319, 518] width 561 height 24
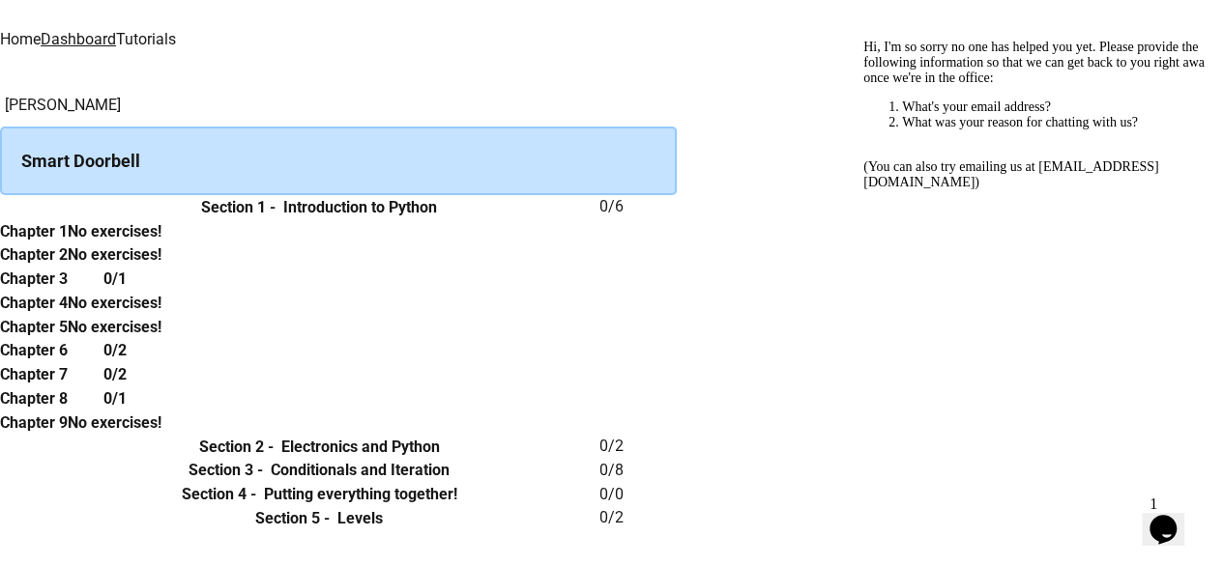
click at [39, 506] on td "collapsible table" at bounding box center [19, 518] width 39 height 24
click at [1167, 517] on icon "Chat widget" at bounding box center [1162, 529] width 27 height 29
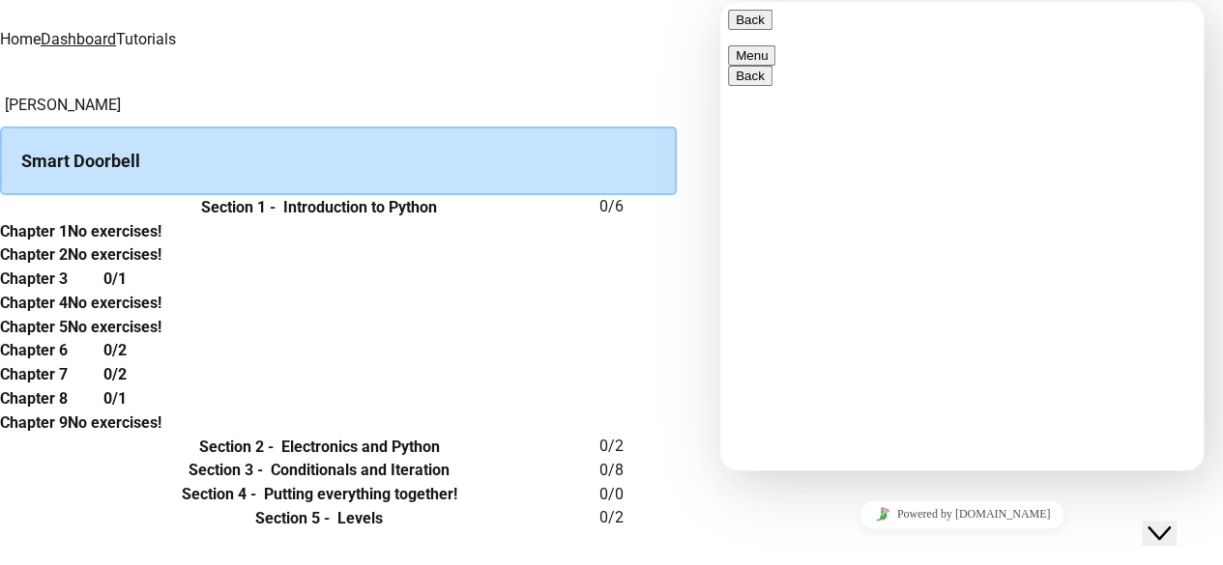
scroll to position [64, 0]
click at [190, 125] on div "[PERSON_NAME] Smart Doorbell Section 1 - Introduction to Python 0 / 6 Chapter 1…" at bounding box center [611, 312] width 1223 height 437
click at [1159, 522] on icon "Close Chat This icon closes the chat window." at bounding box center [1158, 533] width 23 height 23
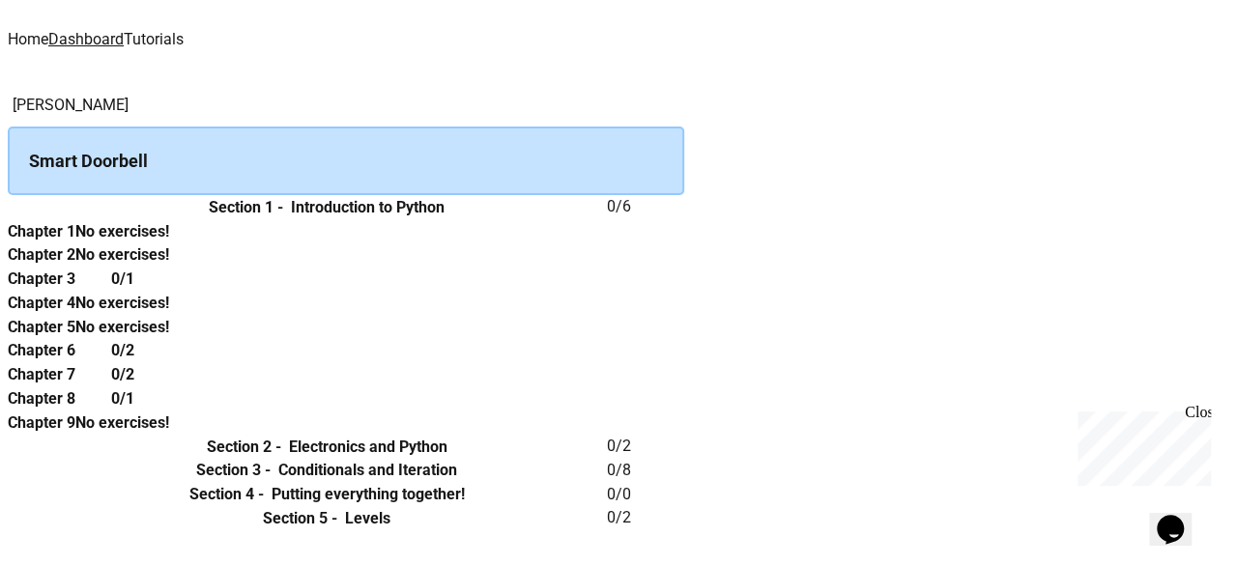
scroll to position [0, 0]
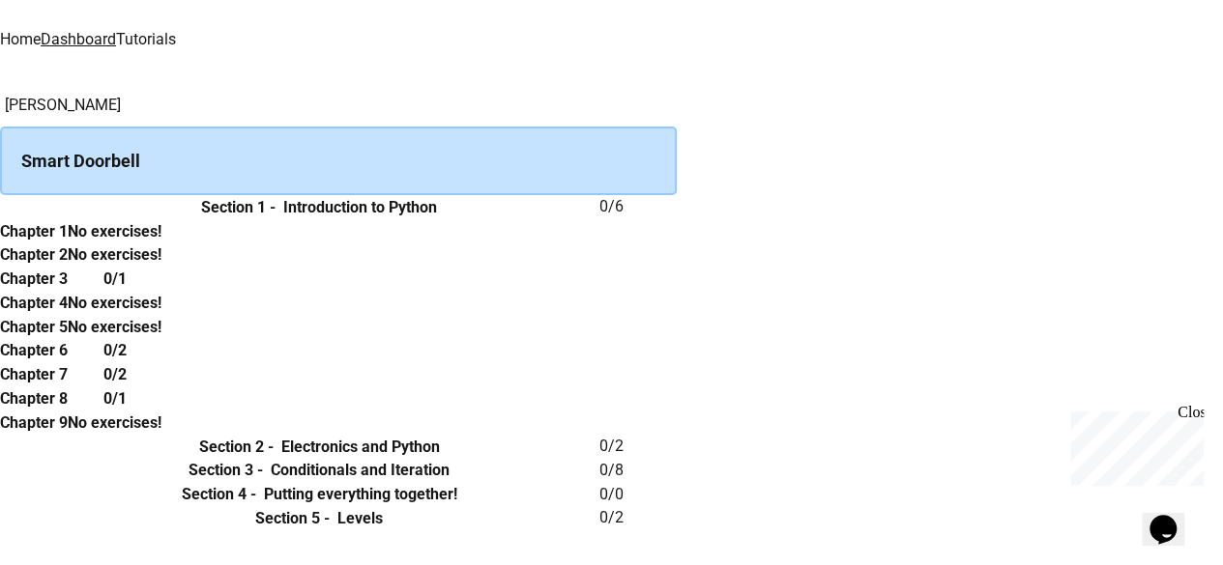
click at [367, 27] on img at bounding box center [425, 13] width 116 height 27
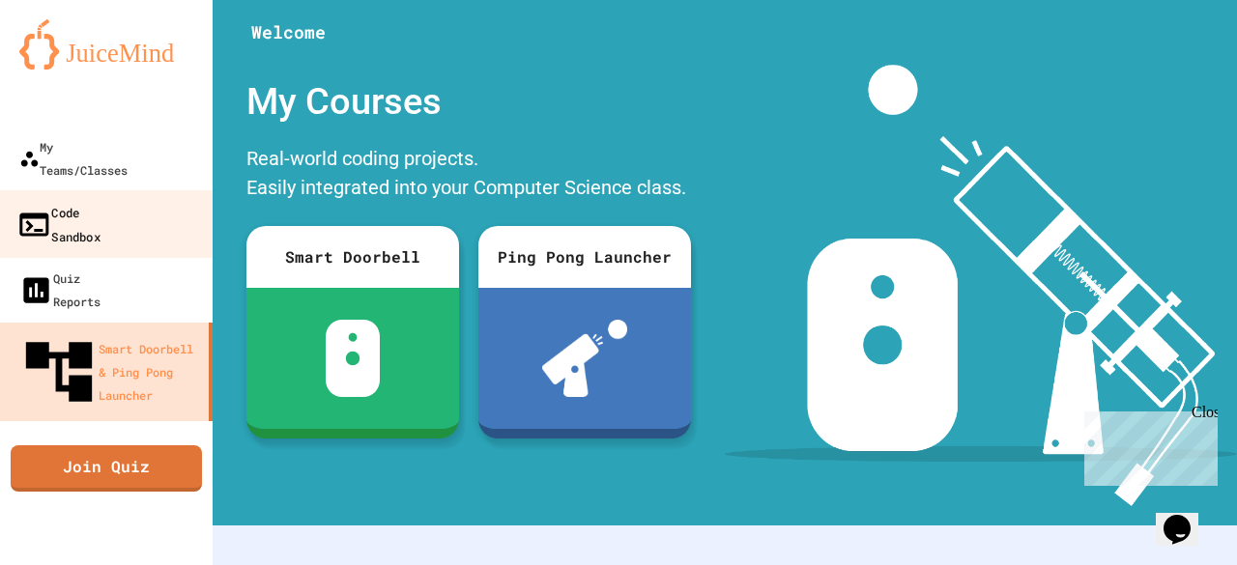
click at [101, 200] on div "Code Sandbox" at bounding box center [58, 223] width 84 height 47
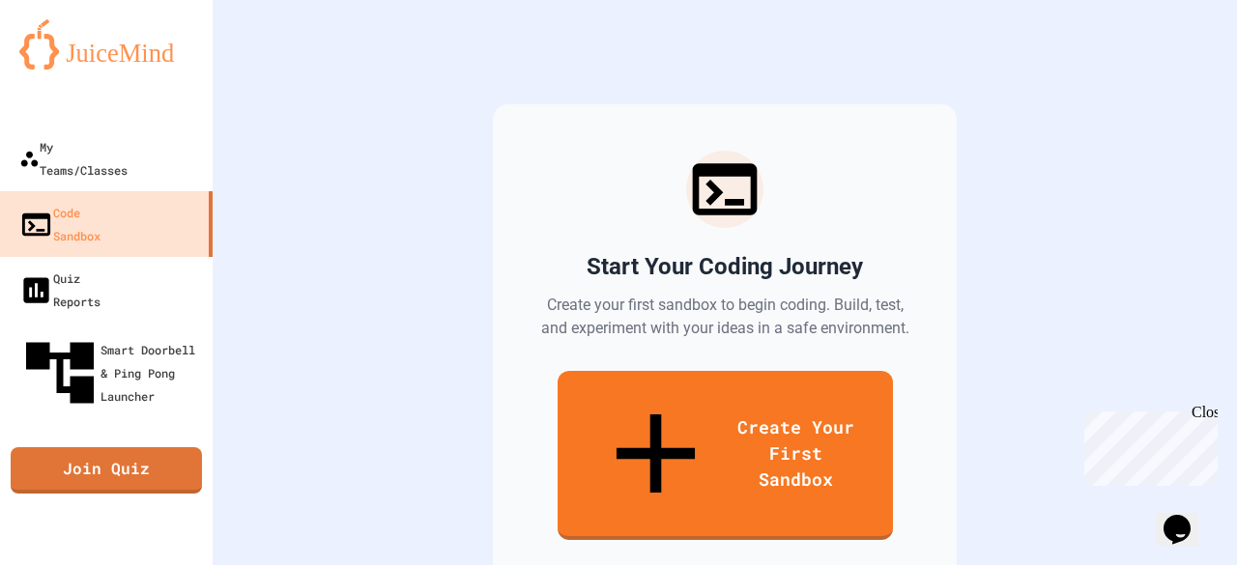
scroll to position [124, 0]
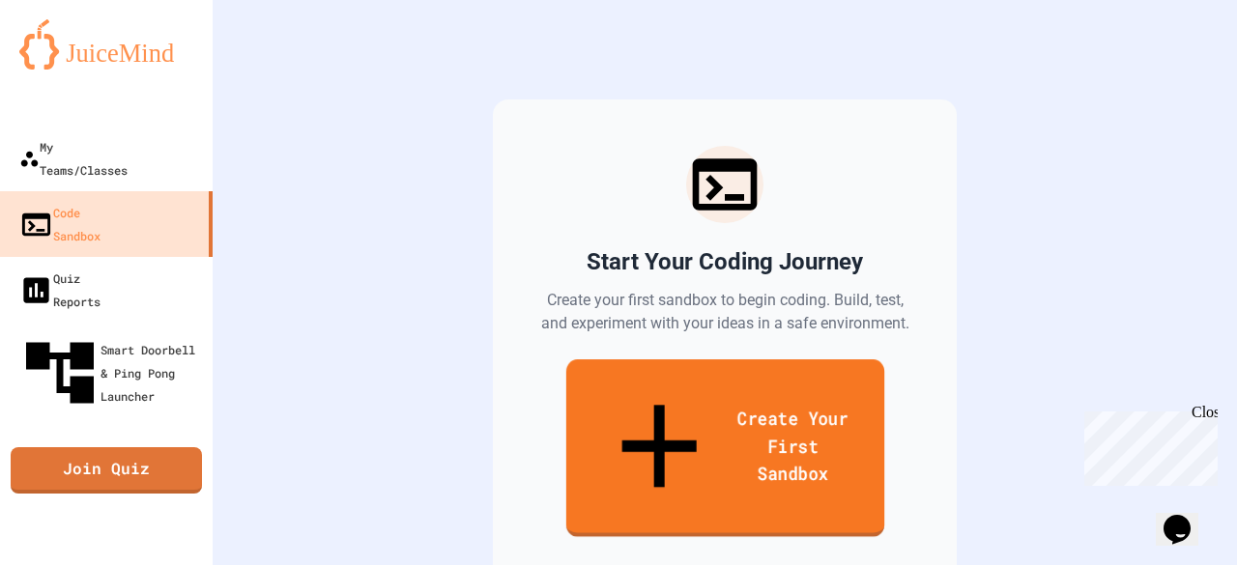
click at [677, 372] on link "Create Your First Sandbox" at bounding box center [724, 449] width 318 height 178
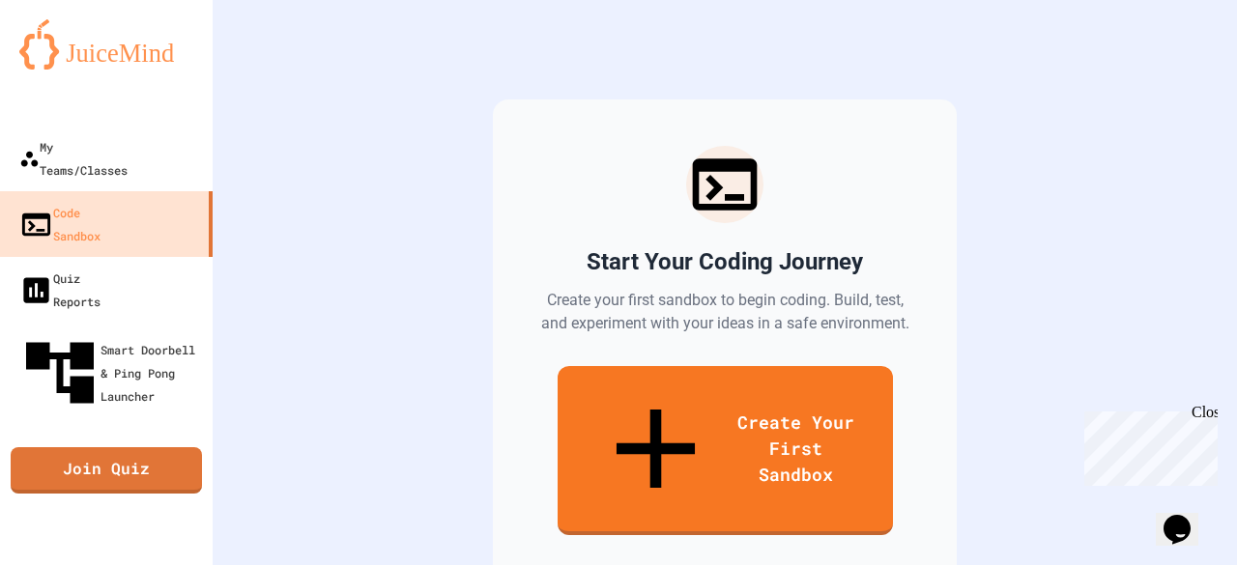
scroll to position [158, 0]
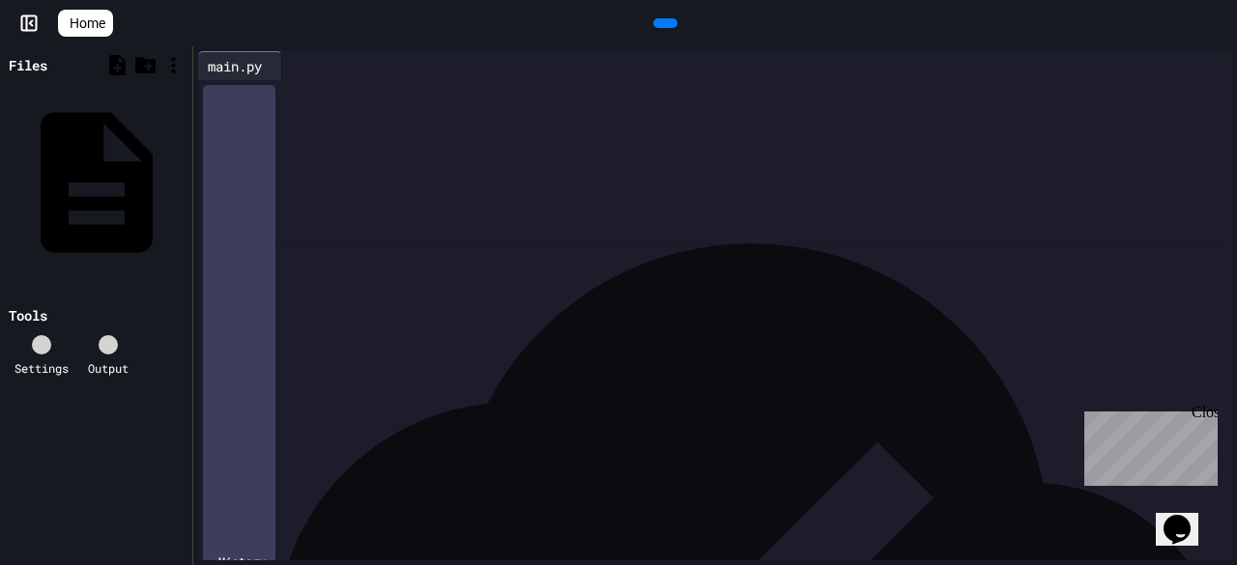
click at [483, 107] on div at bounding box center [729, 93] width 1005 height 27
click at [317, 94] on div "* ***** *" at bounding box center [715, 93] width 976 height 19
click at [290, 66] on icon at bounding box center [290, 66] width 0 height 0
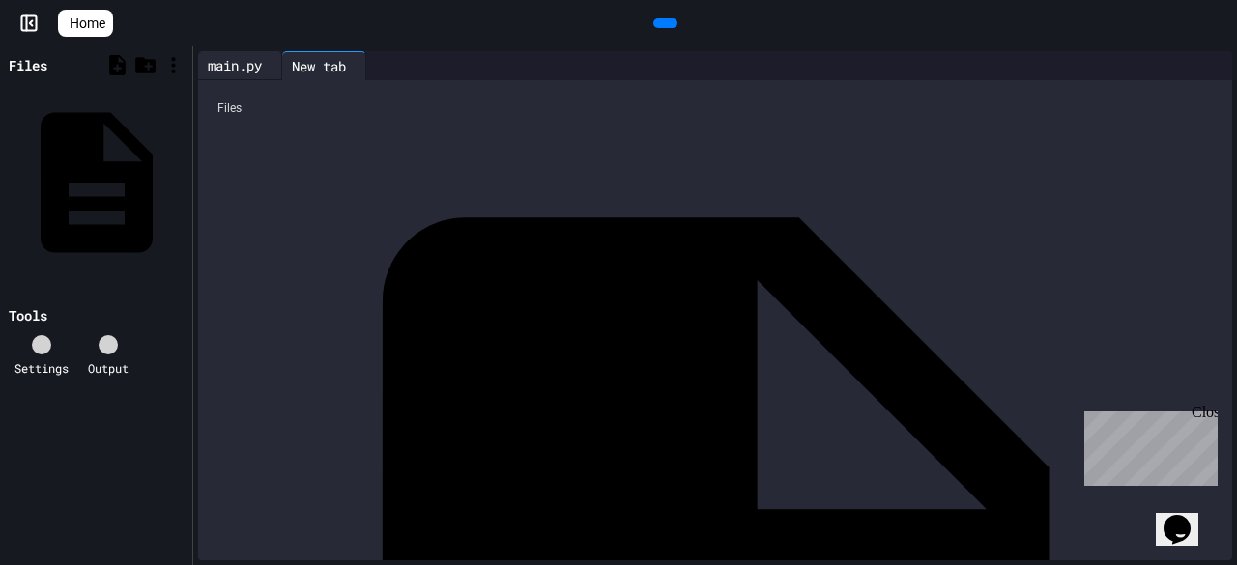
click at [240, 77] on div "main.py" at bounding box center [240, 65] width 84 height 29
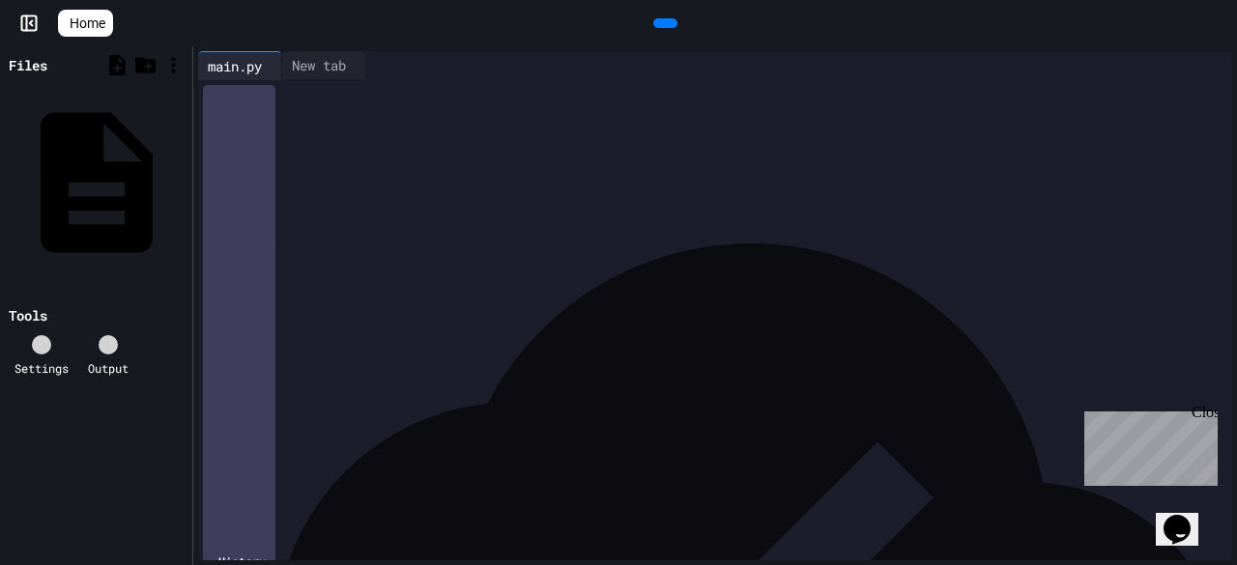
click at [44, 347] on icon at bounding box center [53, 356] width 18 height 18
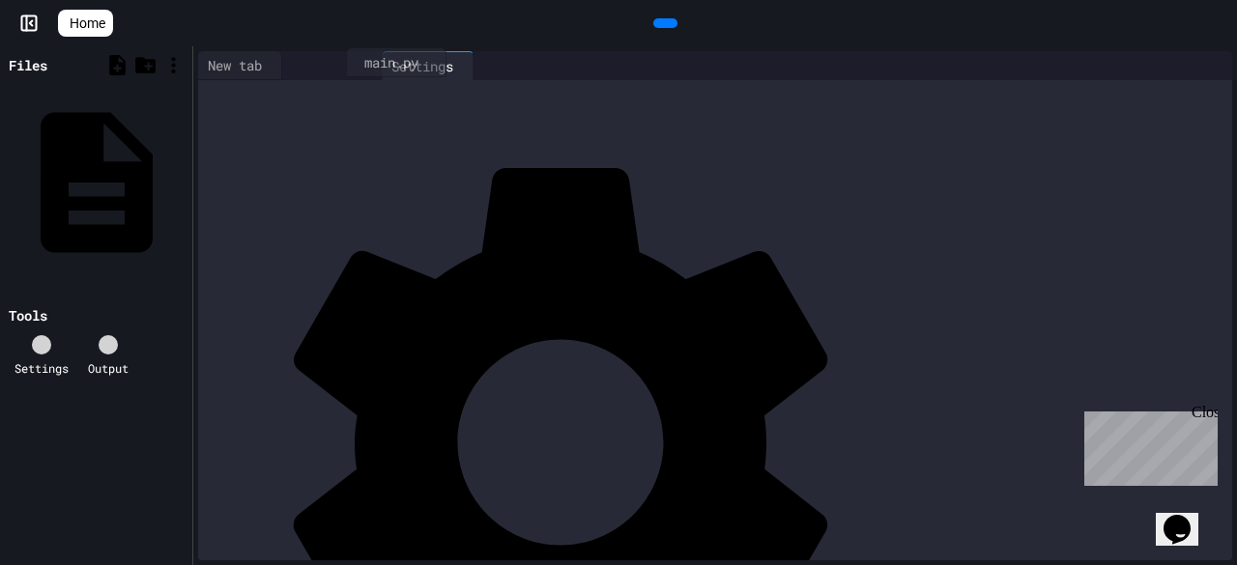
drag, startPoint x: 221, startPoint y: 60, endPoint x: 367, endPoint y: 58, distance: 146.0
click at [367, 58] on div "main.py New tab Settings" at bounding box center [382, 65] width 369 height 29
click at [356, 58] on div "New tab" at bounding box center [318, 65] width 73 height 20
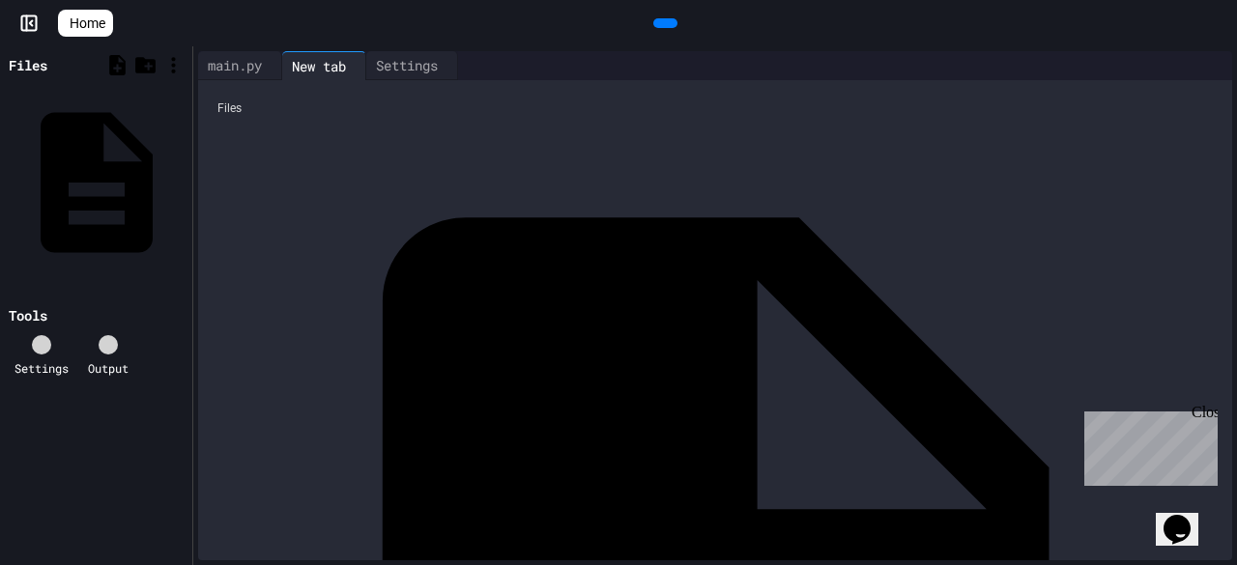
click at [356, 58] on div "New tab" at bounding box center [318, 66] width 73 height 20
click at [251, 58] on div "main.py" at bounding box center [234, 65] width 73 height 20
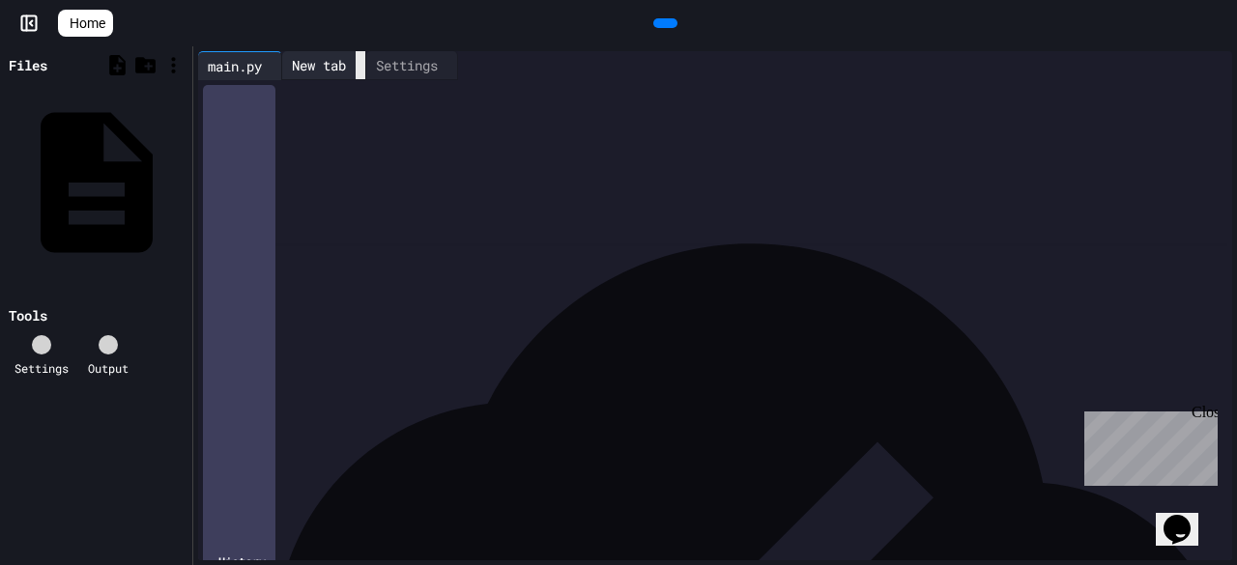
click at [361, 66] on icon at bounding box center [361, 66] width 0 height 0
click at [368, 66] on icon at bounding box center [368, 66] width 0 height 0
click at [249, 94] on div at bounding box center [729, 93] width 1005 height 19
click at [1204, 416] on div "Close" at bounding box center [1204, 416] width 24 height 24
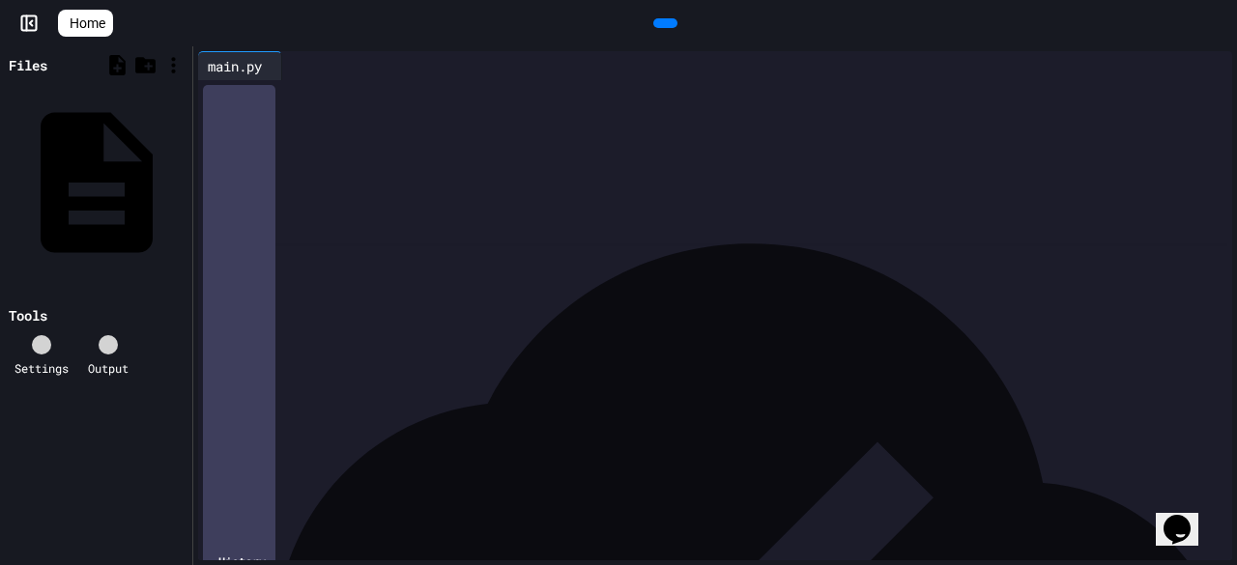
click at [305, 90] on div at bounding box center [729, 93] width 1005 height 19
click at [462, 38] on div at bounding box center [665, 23] width 1105 height 29
click at [300, 97] on div "* *" at bounding box center [715, 93] width 976 height 19
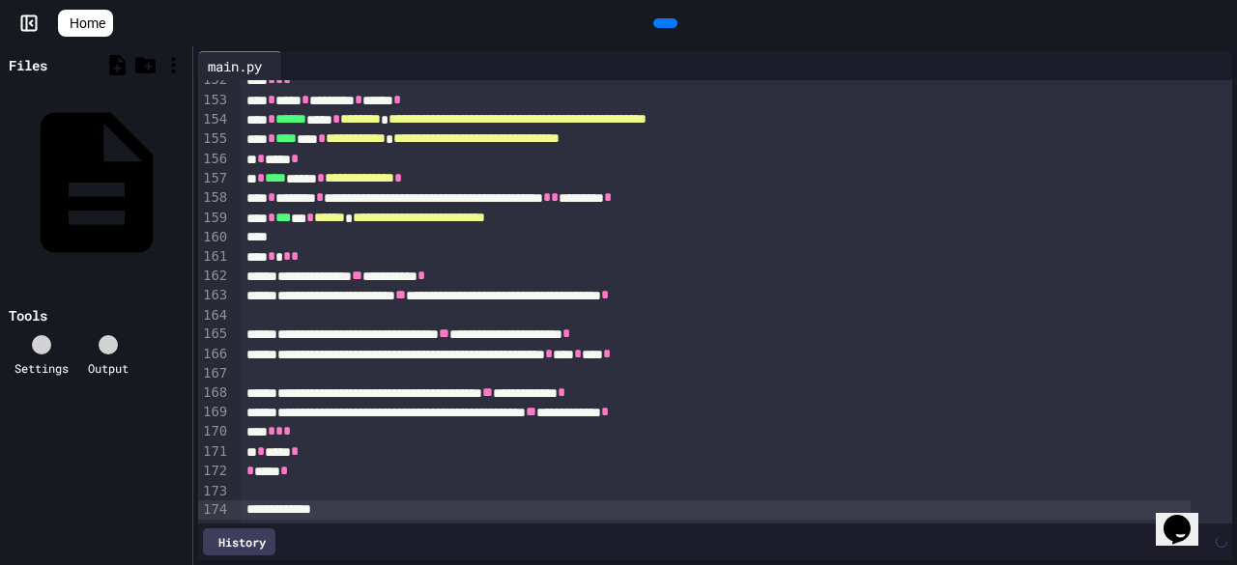
scroll to position [2917, 0]
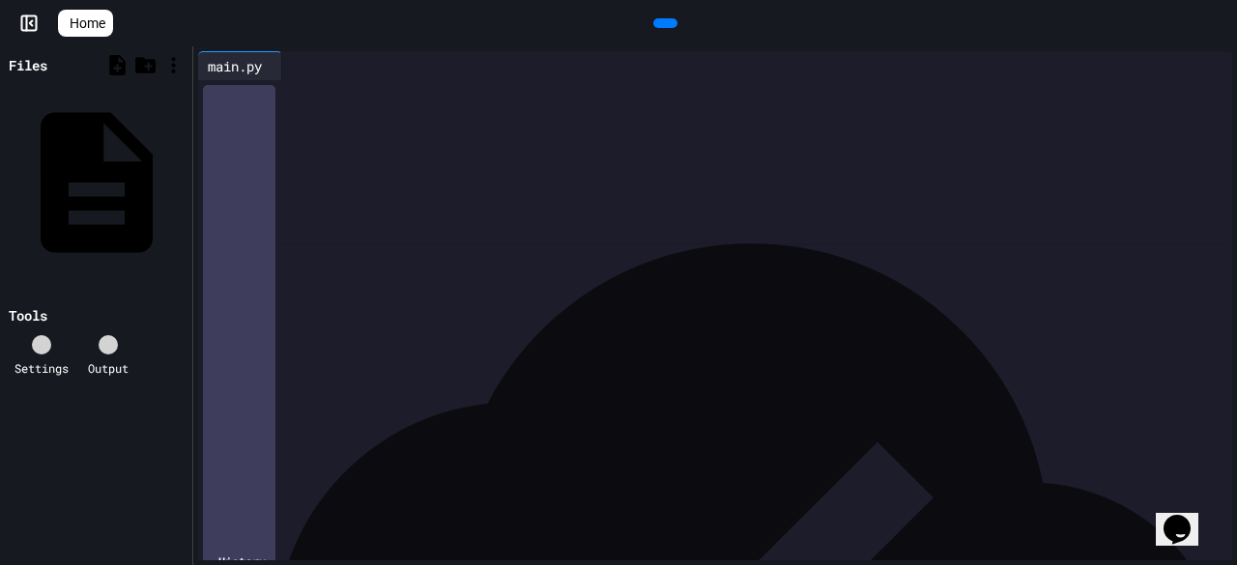
click at [660, 18] on div at bounding box center [665, 23] width 24 height 10
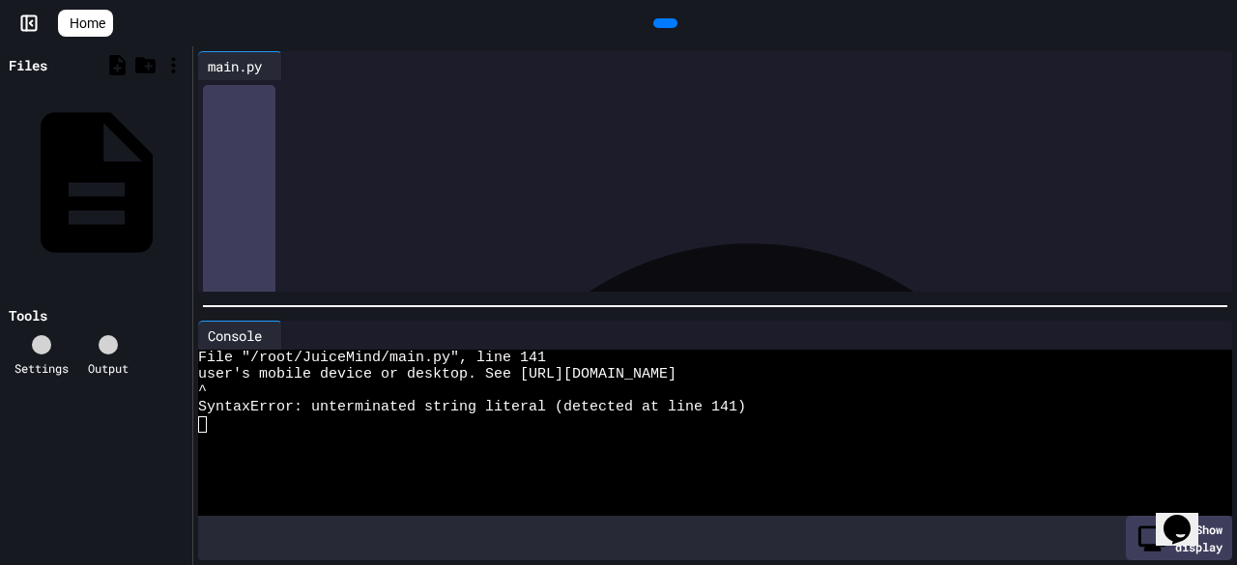
scroll to position [2581, 0]
click at [441, 175] on span "**********" at bounding box center [534, 173] width 471 height 14
drag, startPoint x: 278, startPoint y: 176, endPoint x: 1071, endPoint y: 162, distance: 792.7
click at [1071, 162] on div "**********" at bounding box center [716, 154] width 950 height 19
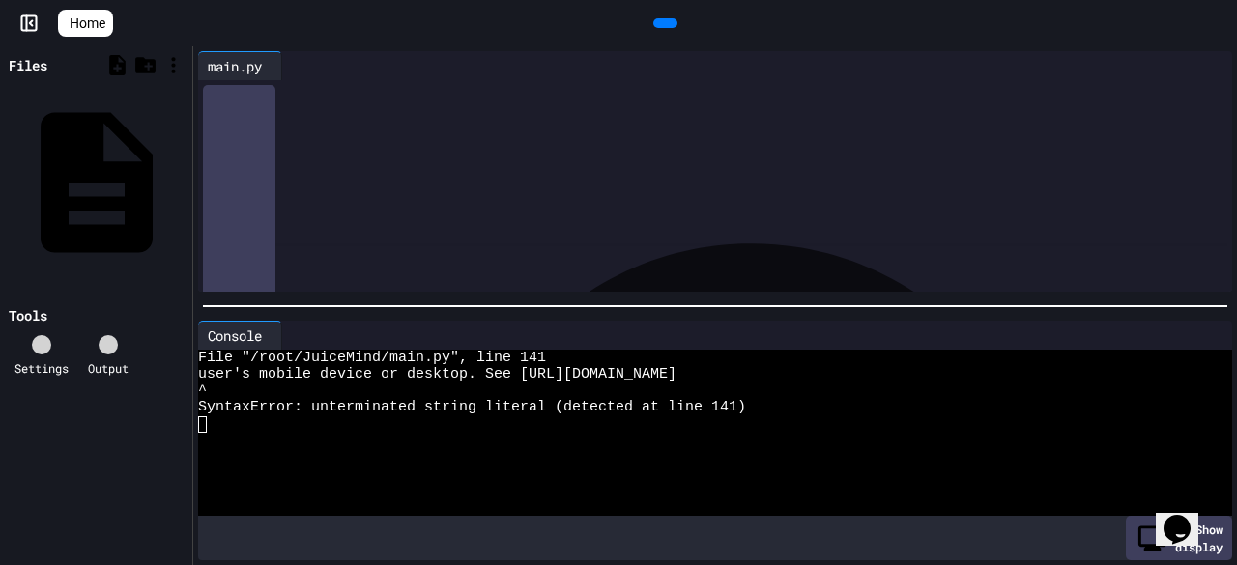
drag, startPoint x: 1077, startPoint y: 181, endPoint x: 288, endPoint y: 173, distance: 788.8
click at [288, 173] on div "**********" at bounding box center [716, 173] width 950 height 19
drag, startPoint x: 284, startPoint y: 169, endPoint x: 1075, endPoint y: 186, distance: 790.8
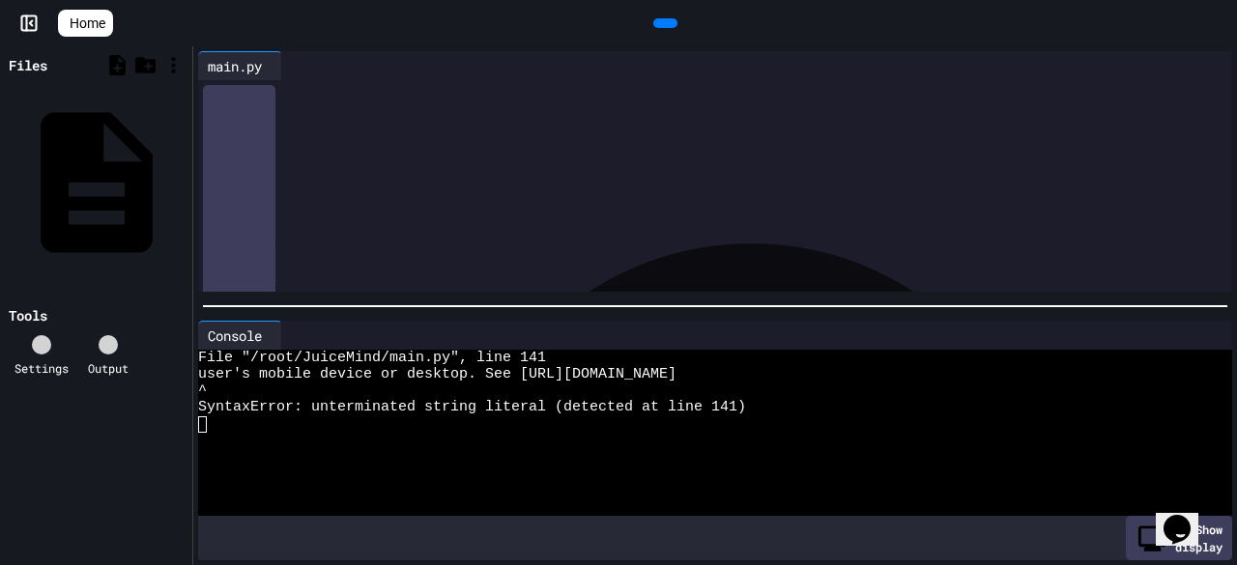
click at [663, 23] on icon at bounding box center [663, 23] width 0 height 0
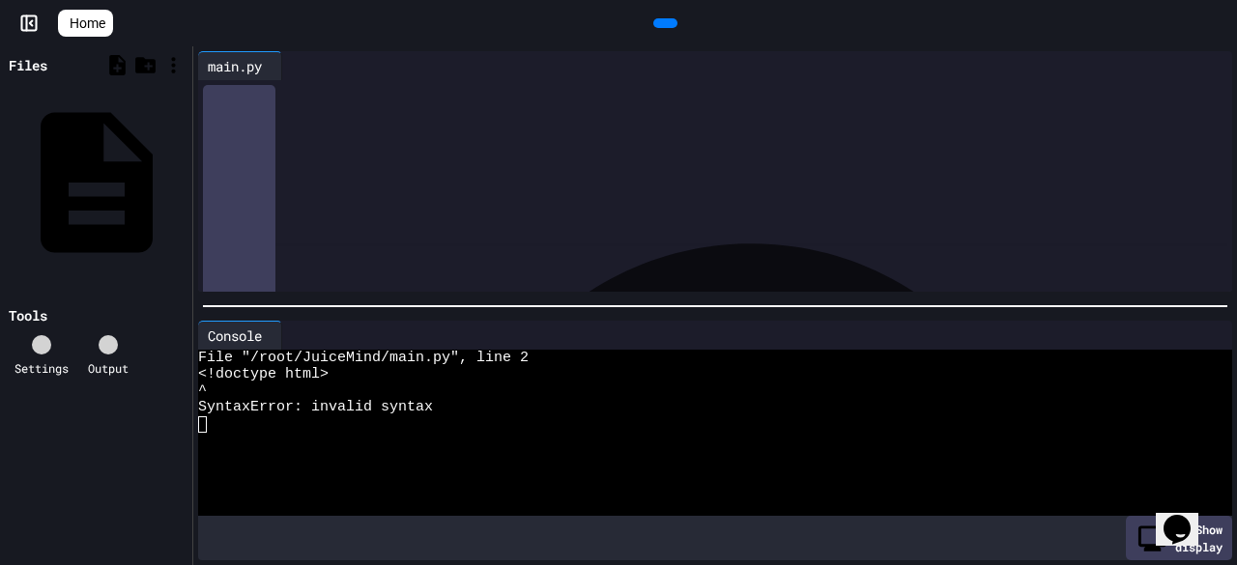
click at [1126, 540] on div "Show display" at bounding box center [1179, 538] width 106 height 44
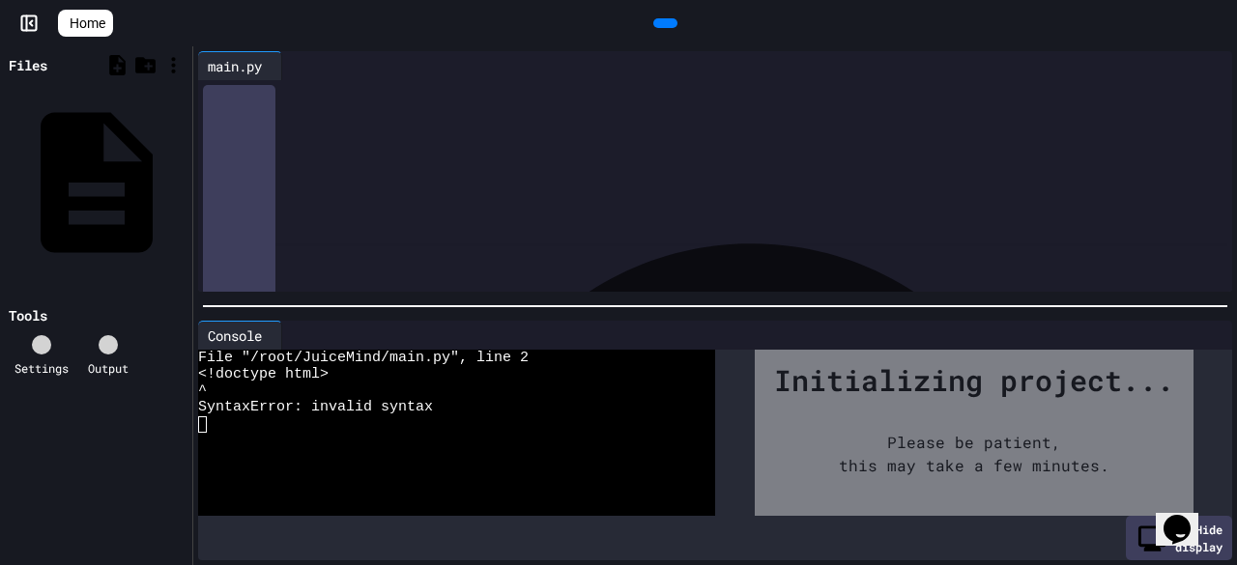
click at [1126, 540] on div "Hide display" at bounding box center [1179, 538] width 106 height 44
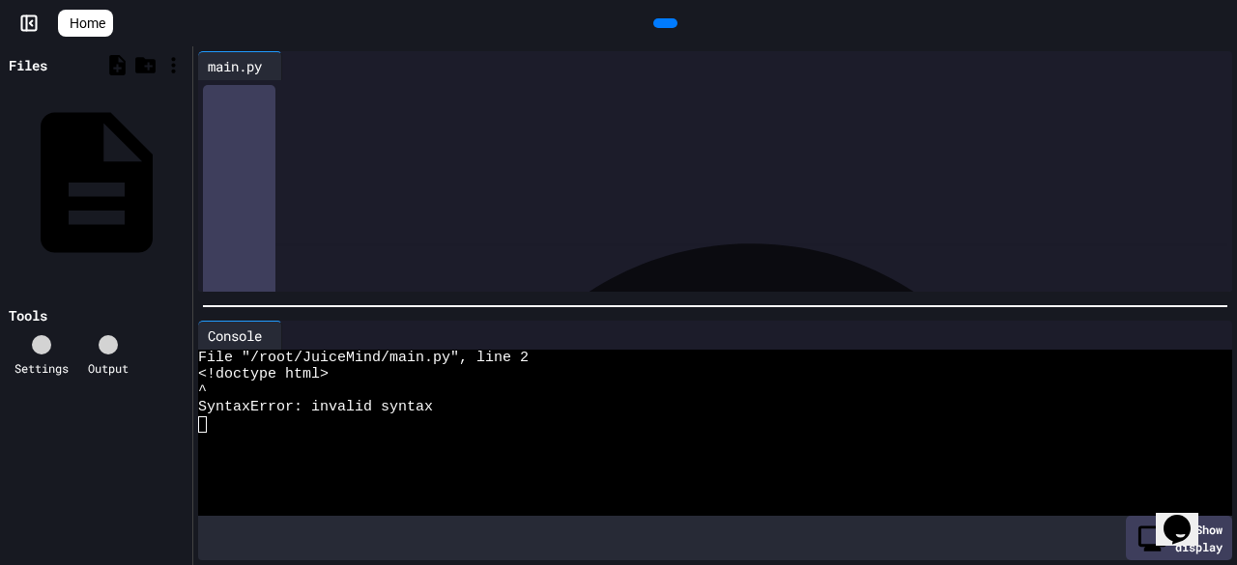
click at [419, 116] on span "**********" at bounding box center [406, 114] width 89 height 14
click at [290, 335] on icon at bounding box center [290, 335] width 0 height 0
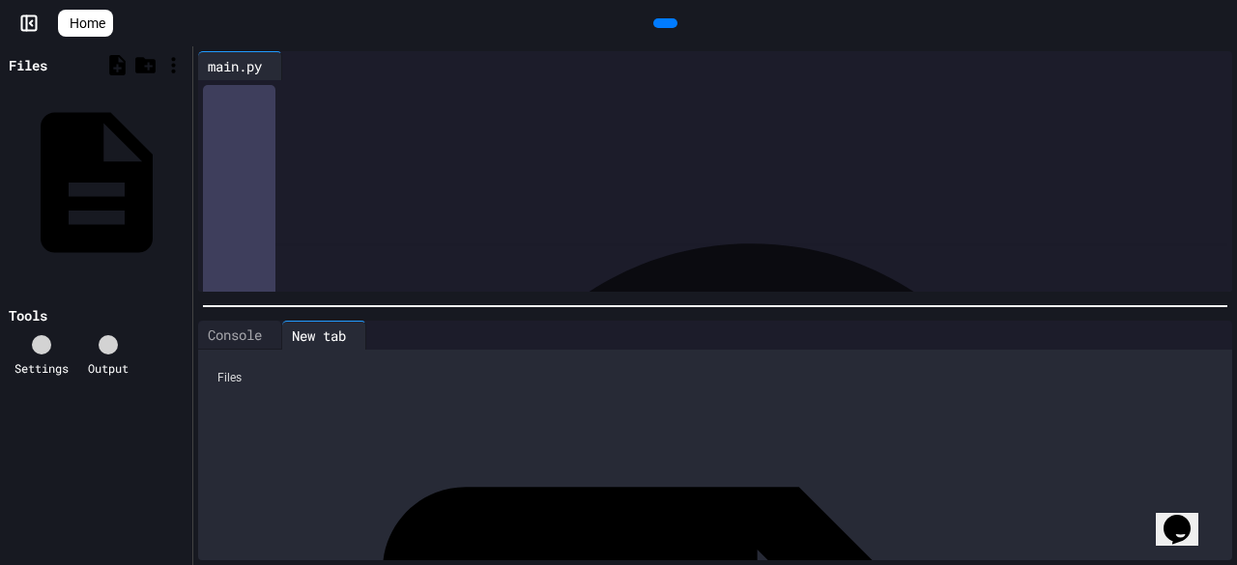
click at [356, 327] on div "New tab" at bounding box center [318, 336] width 73 height 20
click at [361, 335] on icon at bounding box center [361, 335] width 0 height 0
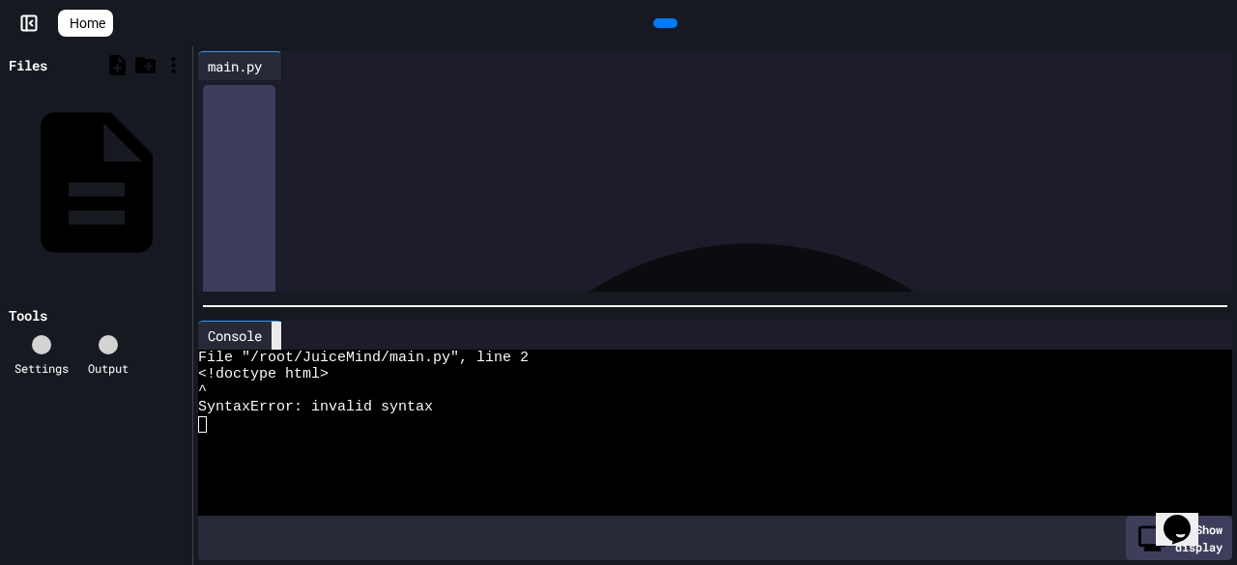
click at [283, 340] on icon at bounding box center [288, 347] width 14 height 14
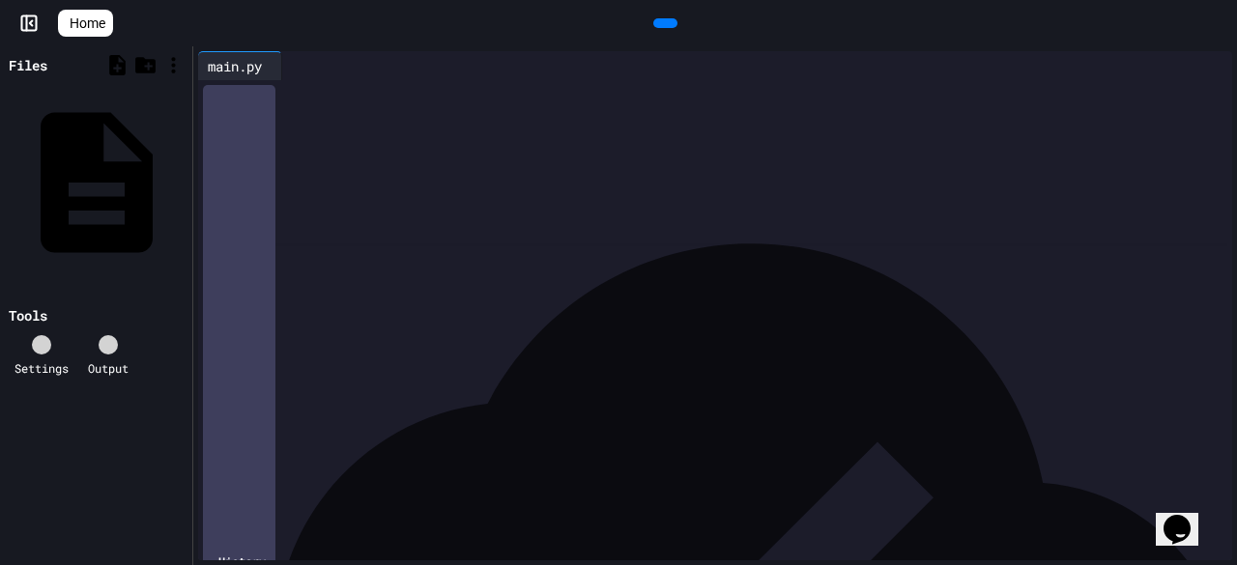
click at [259, 88] on div at bounding box center [729, 93] width 1005 height 19
click at [420, 100] on div "**********" at bounding box center [715, 93] width 976 height 19
click at [659, 18] on div at bounding box center [665, 23] width 24 height 10
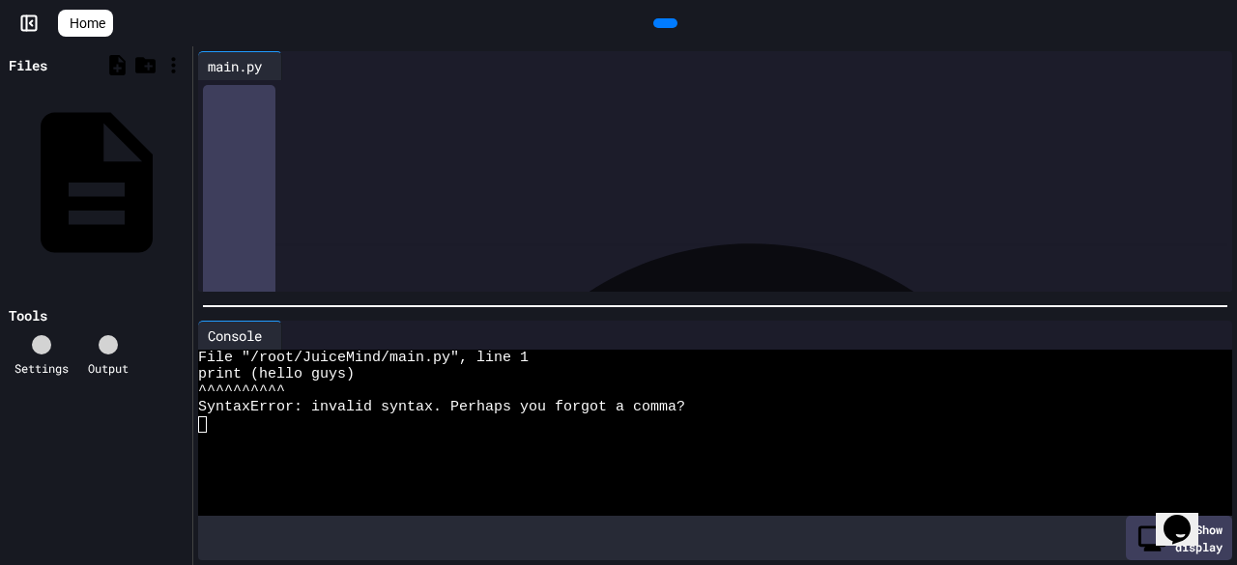
click at [657, 18] on div at bounding box center [665, 23] width 24 height 10
click at [386, 94] on div "**********" at bounding box center [715, 93] width 976 height 19
click at [99, 335] on div at bounding box center [108, 344] width 19 height 19
click at [254, 84] on div at bounding box center [715, 93] width 976 height 19
click at [437, 93] on div "**********" at bounding box center [715, 93] width 976 height 19
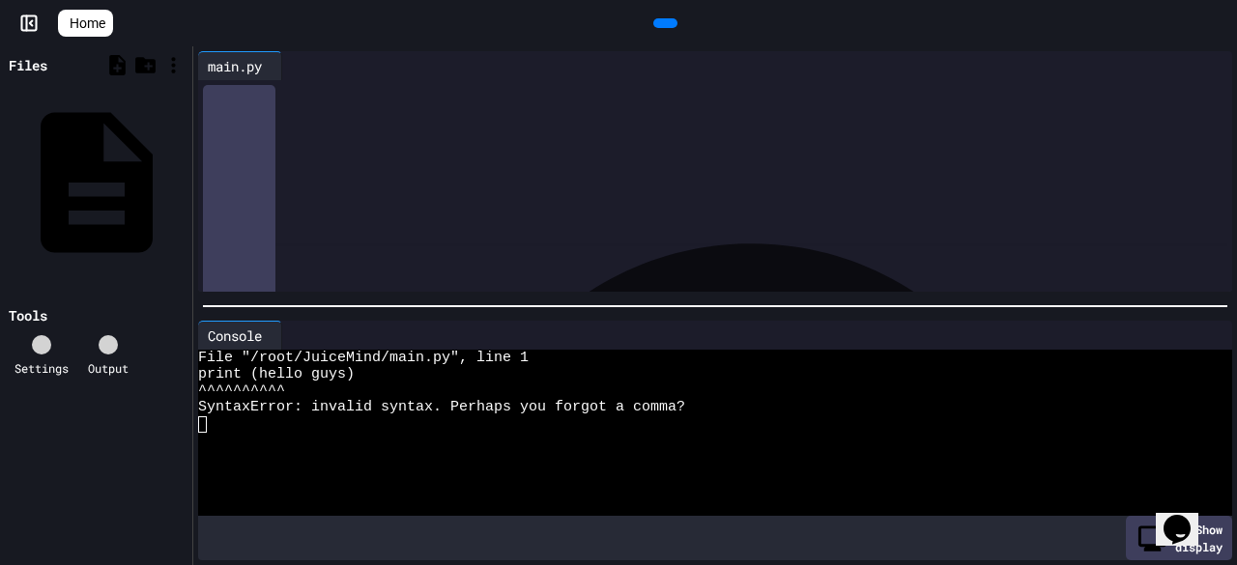
click at [677, 18] on div at bounding box center [665, 23] width 24 height 10
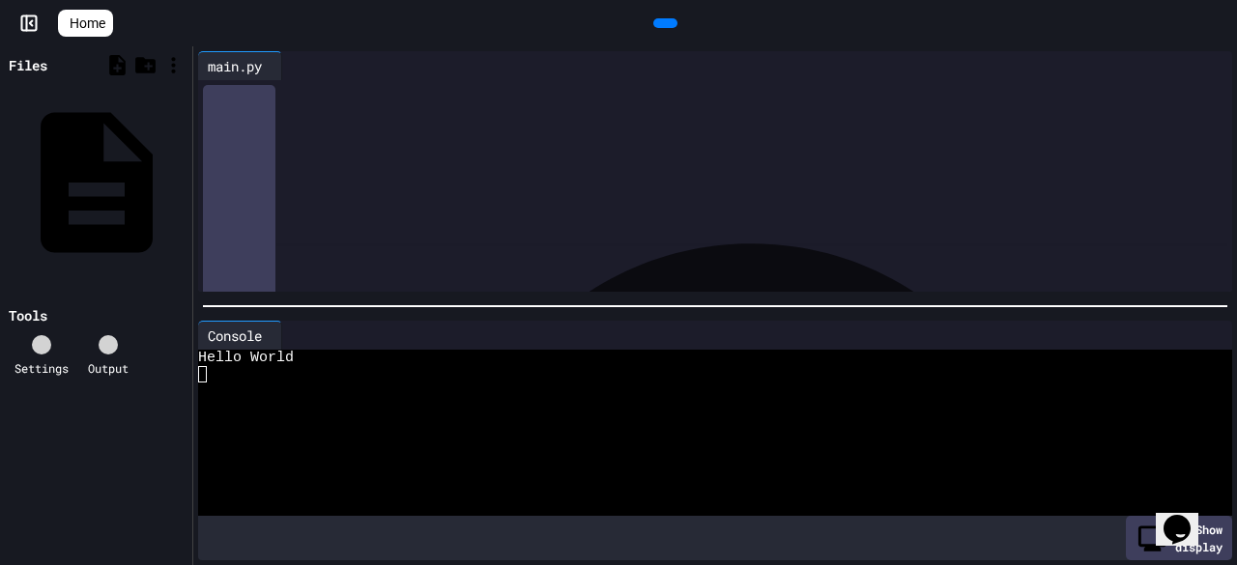
click at [481, 88] on div "**********" at bounding box center [715, 93] width 976 height 19
click at [332, 86] on span "**********" at bounding box center [299, 93] width 65 height 14
click at [663, 23] on icon at bounding box center [663, 23] width 0 height 0
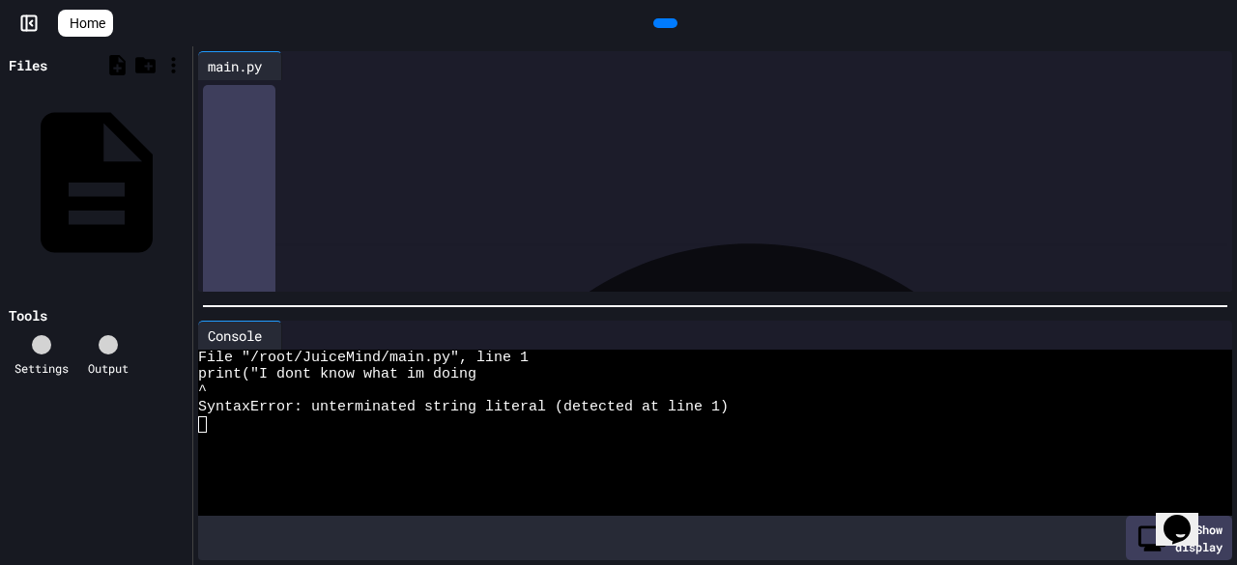
click at [232, 101] on div "**********" at bounding box center [715, 93] width 976 height 19
click at [232, 115] on div "**" at bounding box center [729, 112] width 1005 height 19
click at [663, 23] on icon at bounding box center [663, 23] width 0 height 0
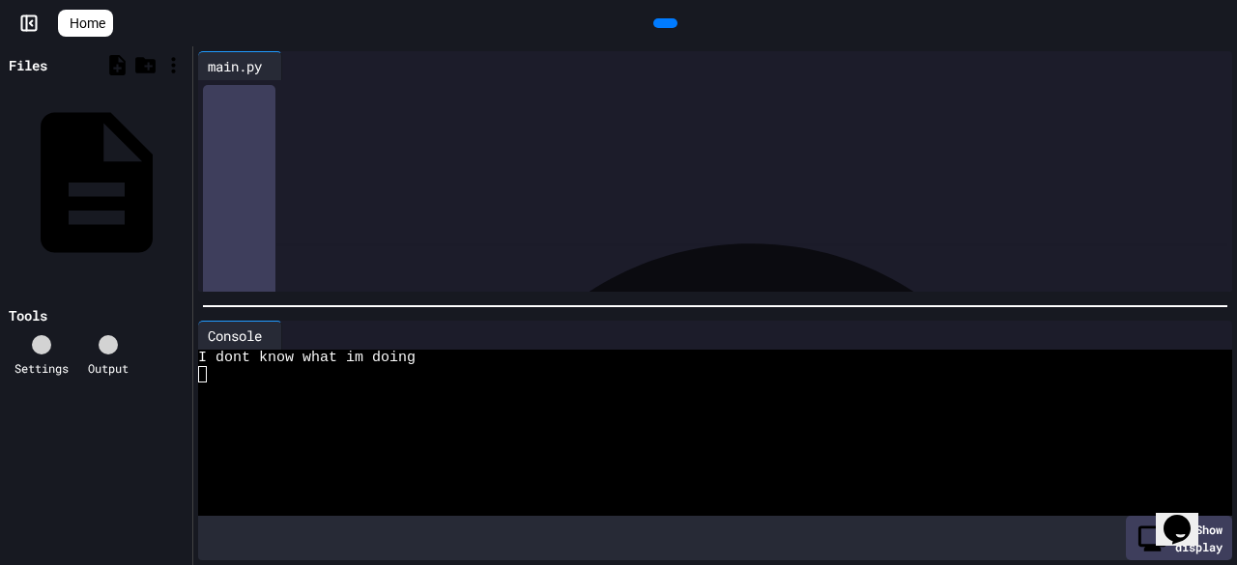
click at [516, 98] on div "**********" at bounding box center [715, 93] width 976 height 19
click at [669, 38] on div at bounding box center [665, 23] width 43 height 29
click at [671, 28] on icon at bounding box center [676, 35] width 11 height 14
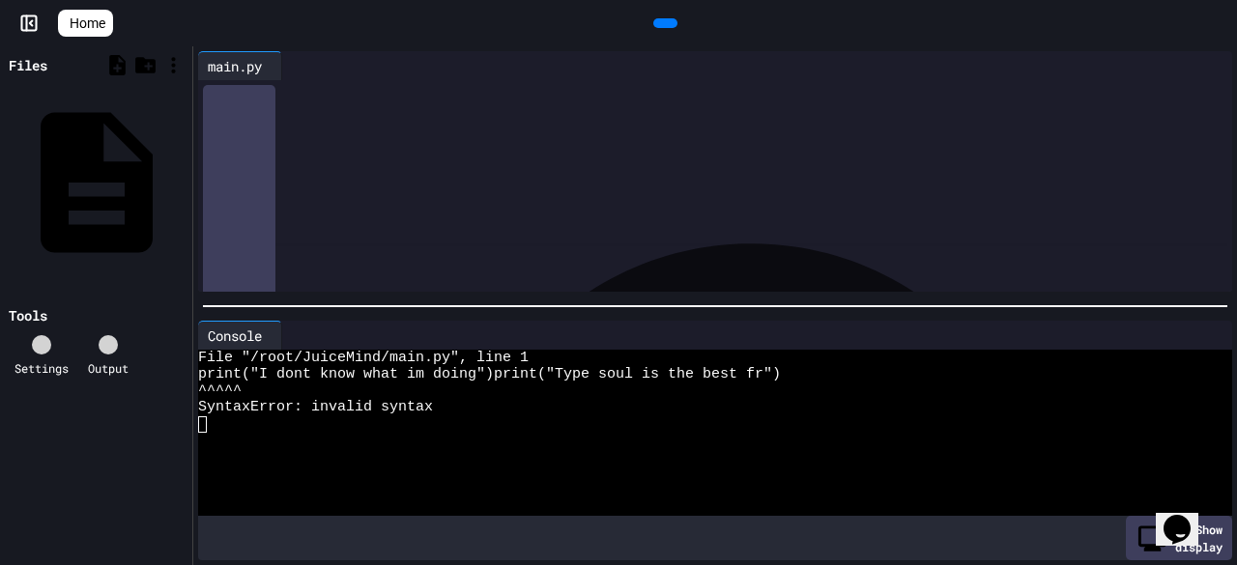
click at [399, 96] on span "**********" at bounding box center [333, 93] width 132 height 14
click at [407, 92] on span "*" at bounding box center [403, 93] width 8 height 14
click at [666, 9] on div at bounding box center [665, 23] width 43 height 29
click at [671, 28] on icon at bounding box center [676, 35] width 11 height 14
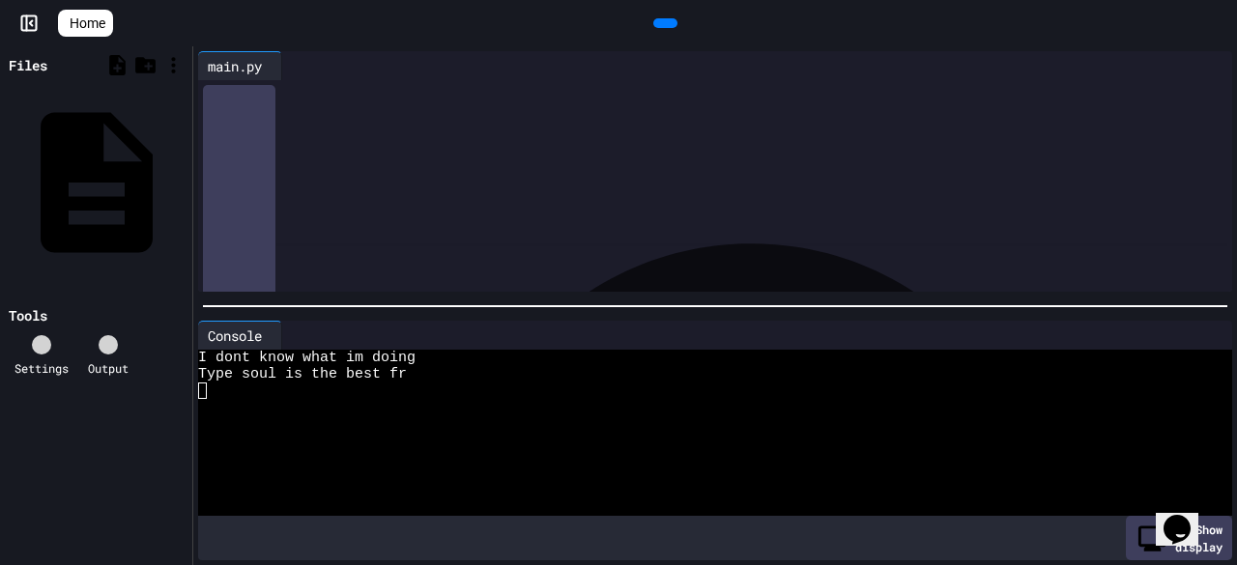
click at [234, 115] on span "*****" at bounding box center [246, 112] width 26 height 14
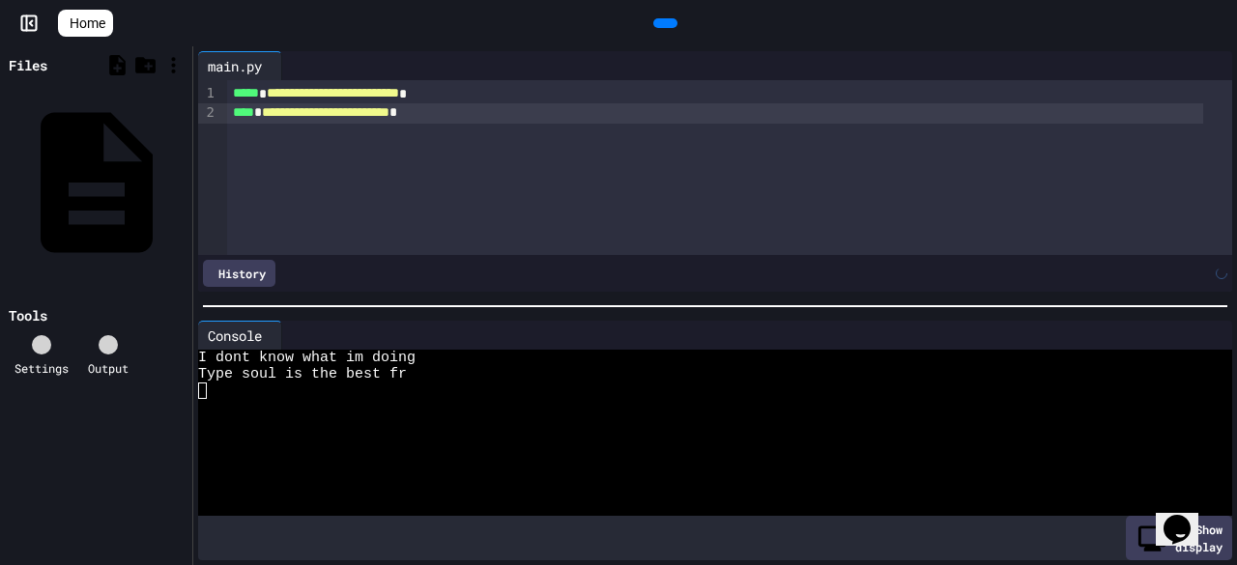
click at [652, 564] on div at bounding box center [618, 567] width 1237 height 0
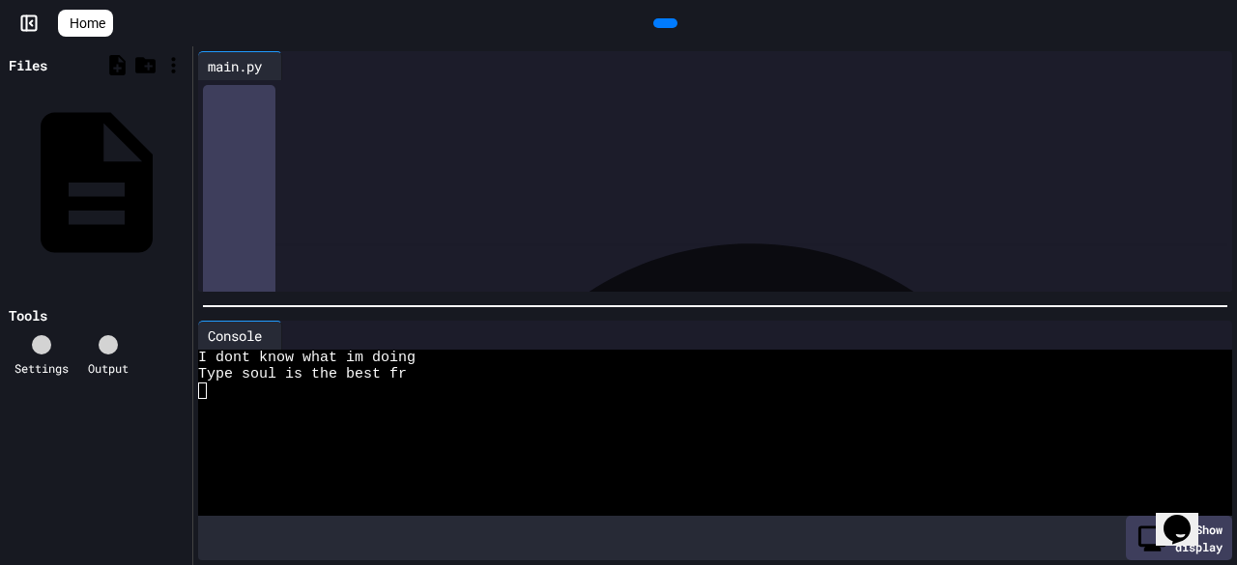
click at [663, 23] on icon at bounding box center [663, 23] width 0 height 0
drag, startPoint x: 536, startPoint y: 100, endPoint x: 238, endPoint y: 93, distance: 298.8
click at [238, 93] on div "**********" at bounding box center [715, 93] width 976 height 19
drag, startPoint x: 238, startPoint y: 93, endPoint x: 545, endPoint y: 91, distance: 307.4
click at [545, 91] on div "**********" at bounding box center [715, 93] width 976 height 19
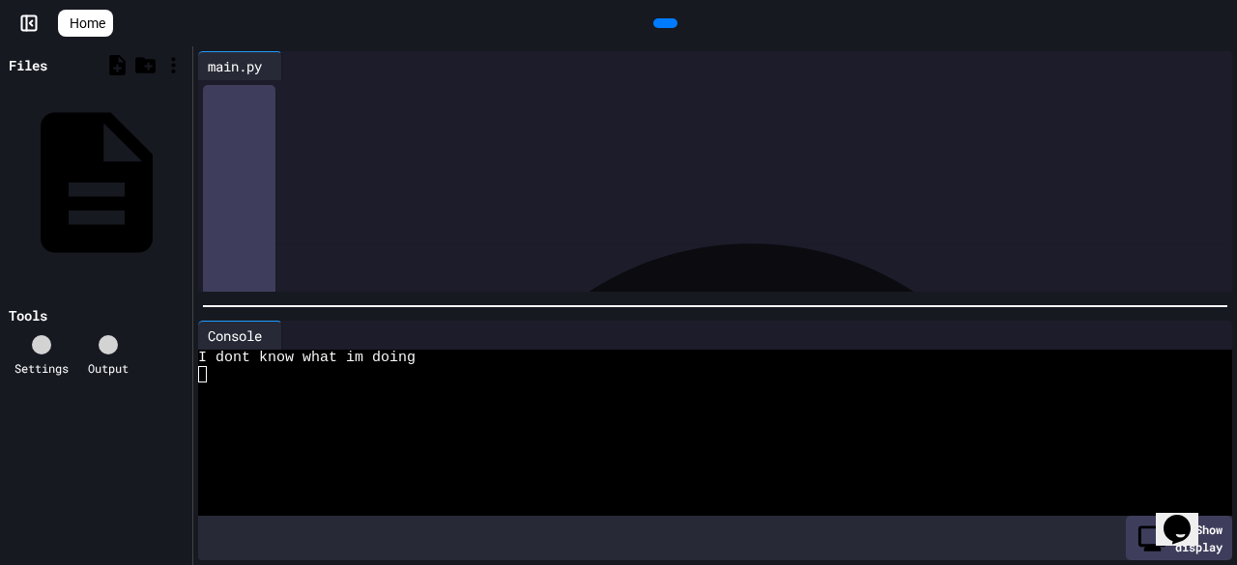
click at [568, 125] on div "**********" at bounding box center [729, 103] width 1005 height 46
click at [360, 92] on span "**********" at bounding box center [369, 93] width 79 height 14
drag, startPoint x: 363, startPoint y: 94, endPoint x: 470, endPoint y: 94, distance: 106.3
click at [406, 94] on span "**********" at bounding box center [366, 93] width 79 height 14
